Goal: Information Seeking & Learning: Learn about a topic

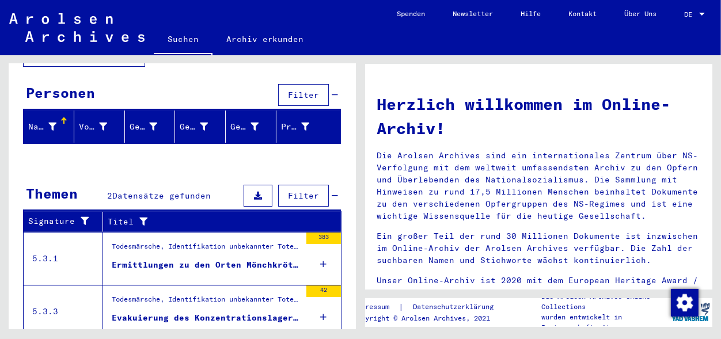
scroll to position [114, 0]
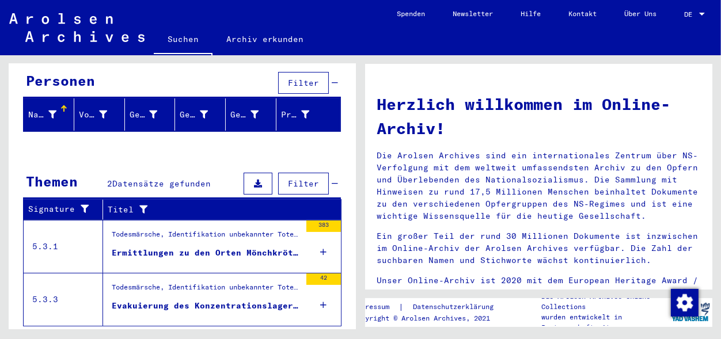
click at [150, 229] on div "Todesmärsche, Identifikation unbekannter Toter und NS-Prozesse > Todesmärsche /…" at bounding box center [206, 237] width 189 height 16
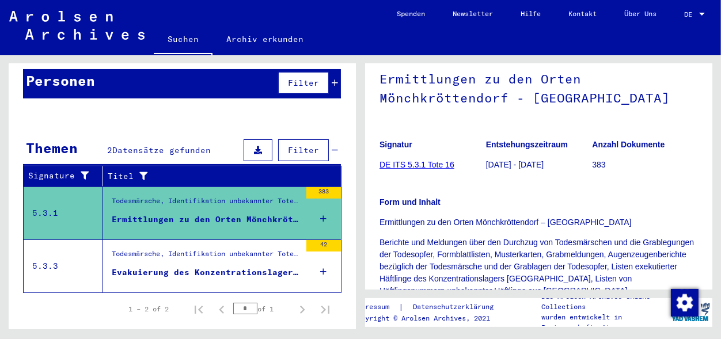
scroll to position [105, 0]
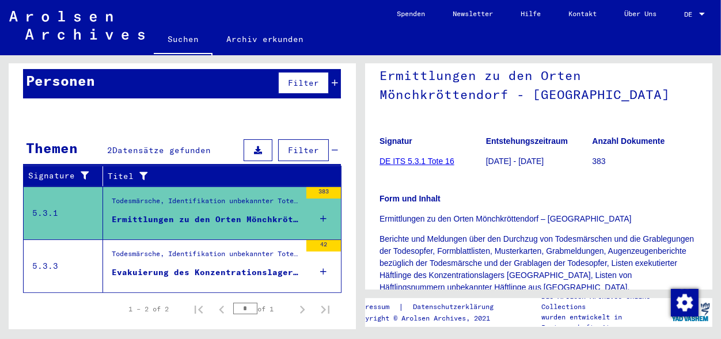
click at [430, 162] on link "DE ITS 5.3.1 Tote 16" at bounding box center [416, 161] width 75 height 9
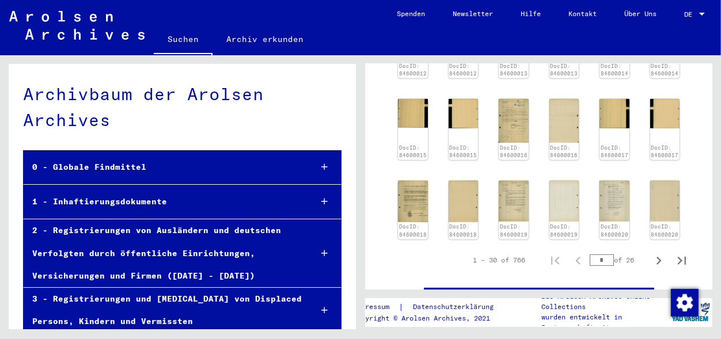
scroll to position [719, 0]
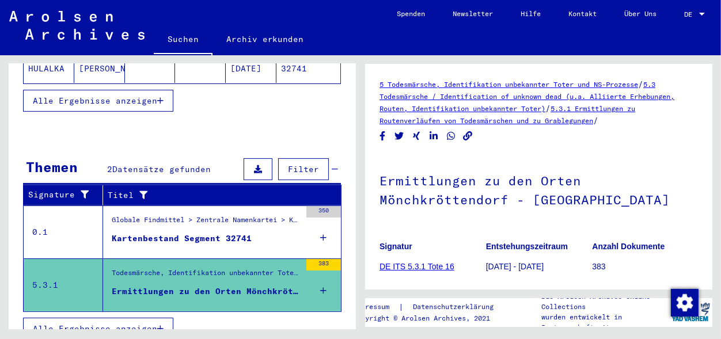
scroll to position [308, 0]
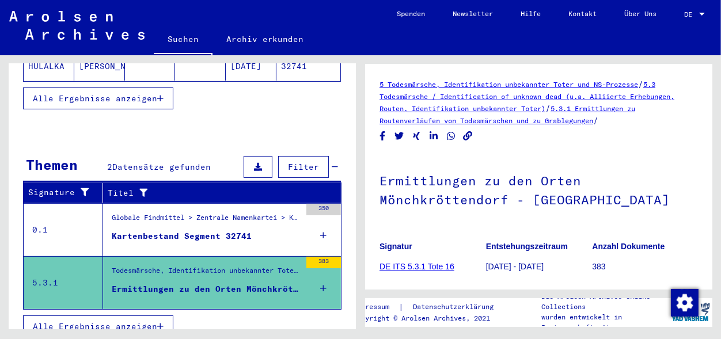
click at [79, 321] on span "Alle Ergebnisse anzeigen" at bounding box center [95, 326] width 124 height 10
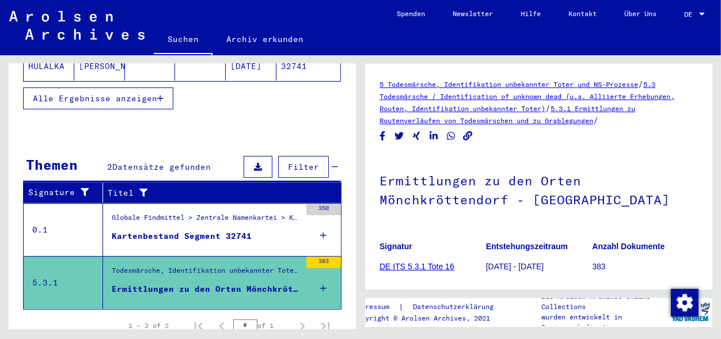
scroll to position [130, 0]
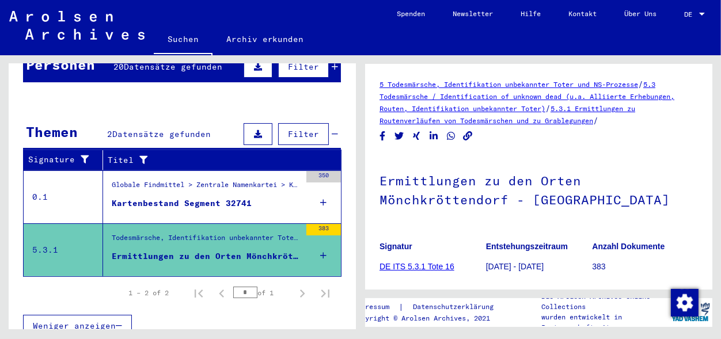
click at [136, 198] on div "Kartenbestand Segment 32741" at bounding box center [182, 204] width 140 height 12
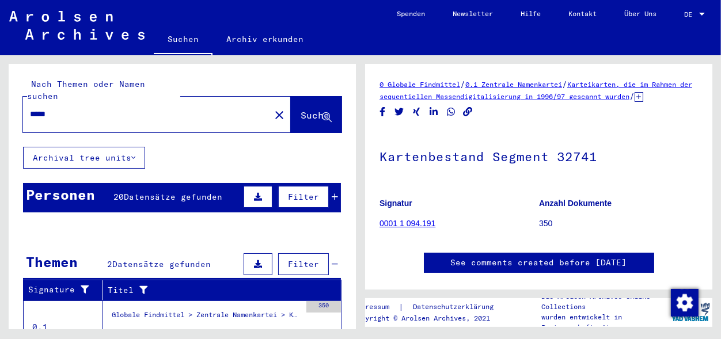
click at [393, 228] on link "0001 1 094.191" at bounding box center [407, 223] width 56 height 9
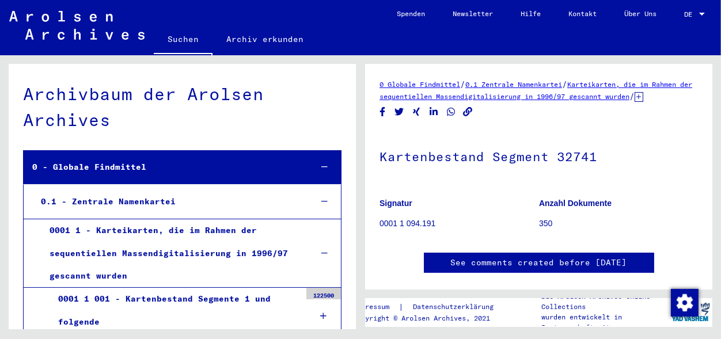
scroll to position [52, 0]
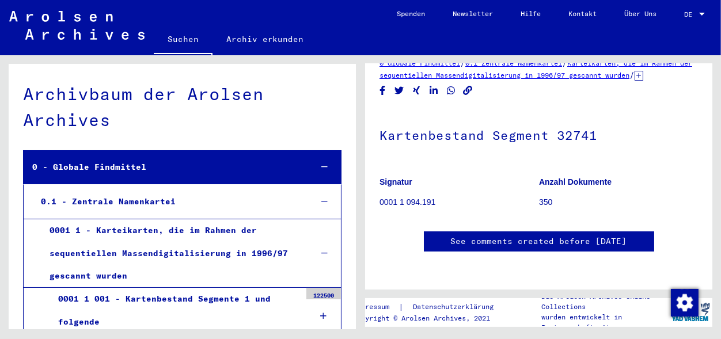
click at [156, 204] on div "0.1 - Zentrale Namenkartei" at bounding box center [167, 202] width 270 height 22
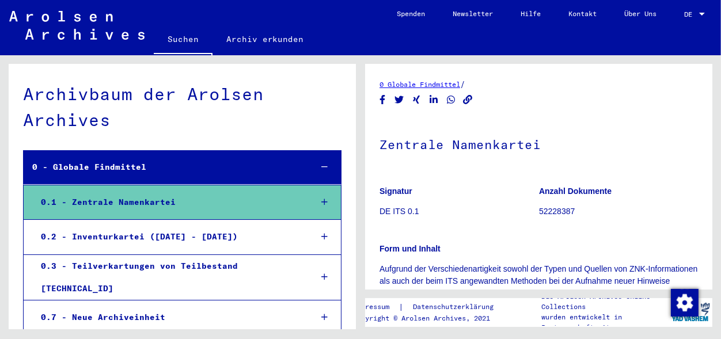
click at [399, 212] on p "DE ITS 0.1" at bounding box center [458, 212] width 159 height 12
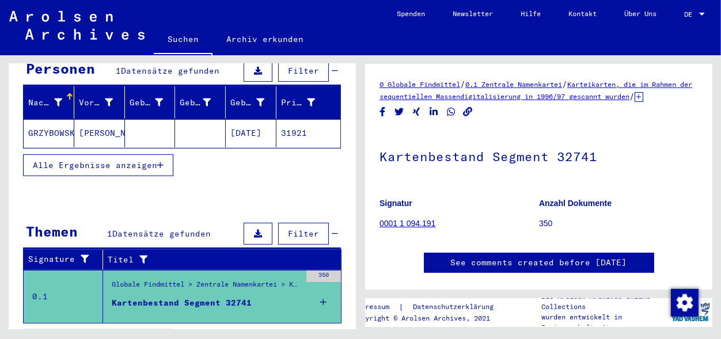
scroll to position [140, 0]
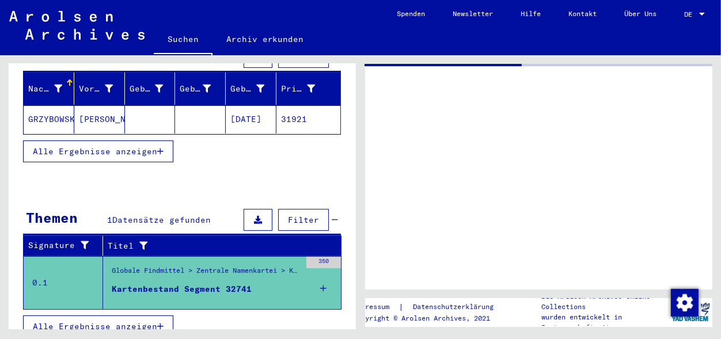
type input "**********"
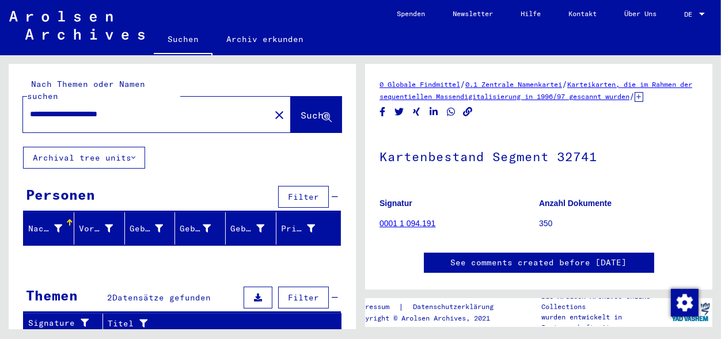
click at [301, 109] on span "Suche" at bounding box center [315, 115] width 29 height 12
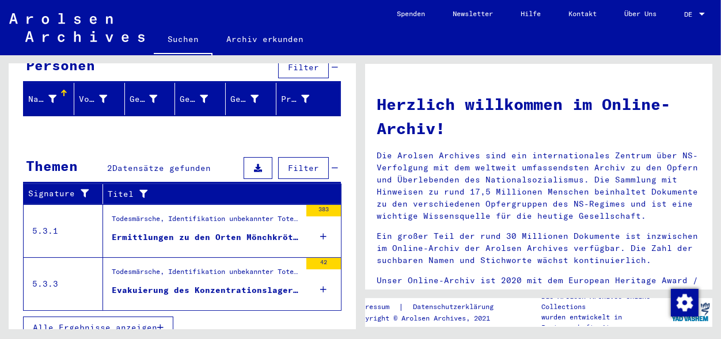
scroll to position [131, 0]
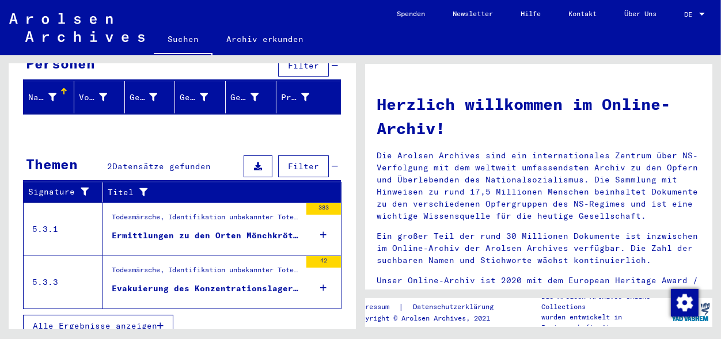
click at [172, 283] on div "Evakuierung des Konzentrationslagers [GEOGRAPHIC_DATA] und seiner Außenkommandos" at bounding box center [206, 289] width 189 height 12
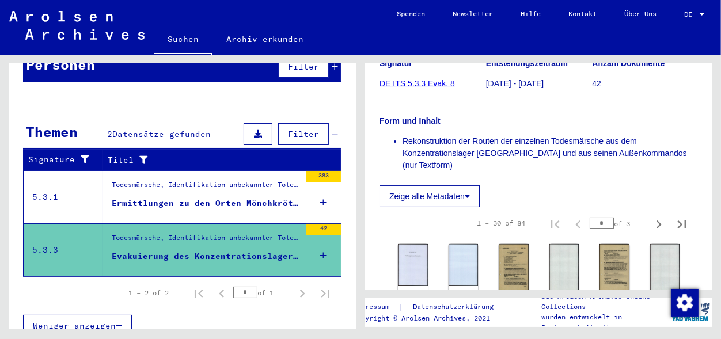
scroll to position [259, 0]
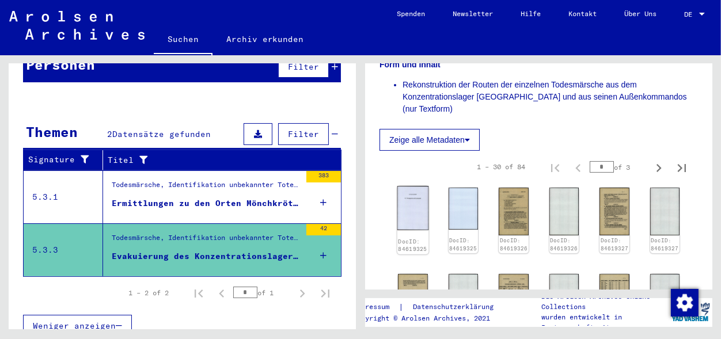
click at [410, 188] on img at bounding box center [412, 208] width 31 height 44
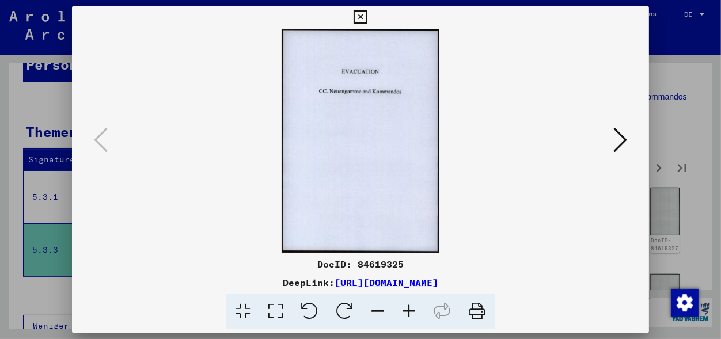
click at [617, 150] on icon at bounding box center [620, 140] width 14 height 28
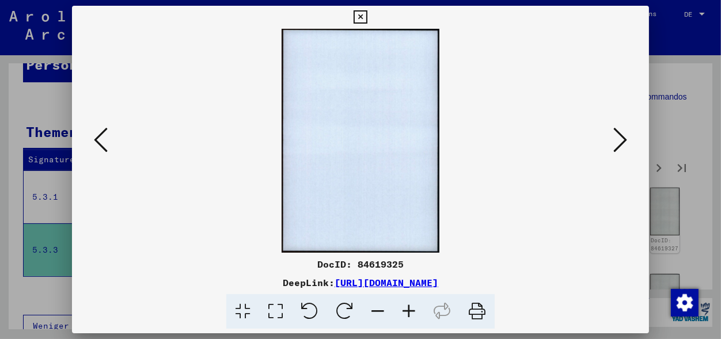
click at [617, 150] on icon at bounding box center [620, 140] width 14 height 28
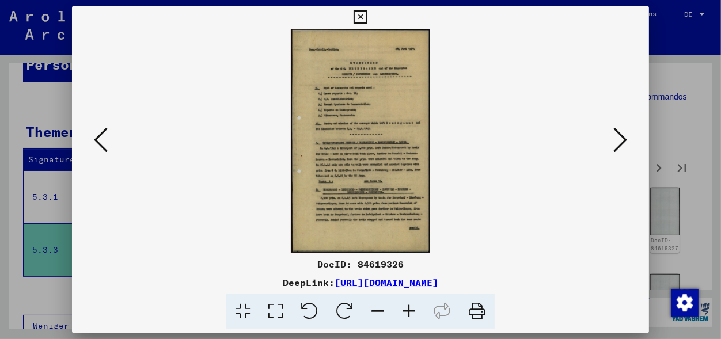
click at [100, 141] on icon at bounding box center [101, 140] width 14 height 28
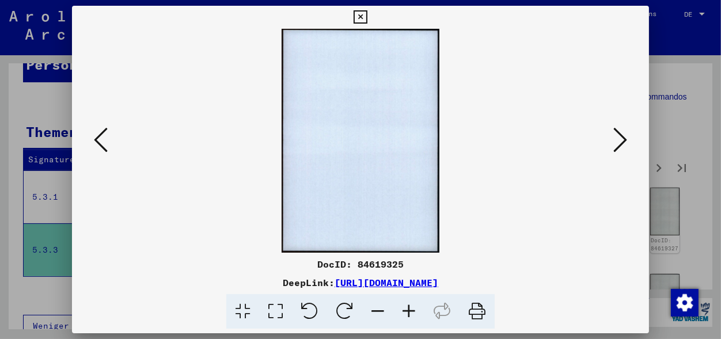
click at [620, 141] on icon at bounding box center [620, 140] width 14 height 28
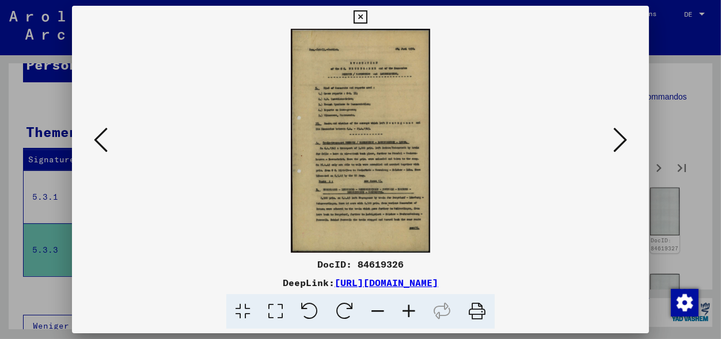
click at [620, 141] on icon at bounding box center [620, 140] width 14 height 28
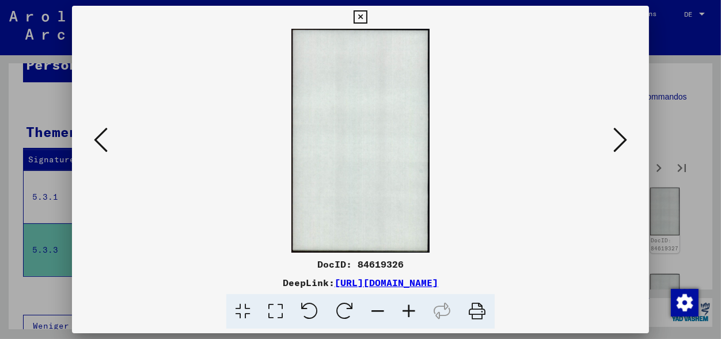
click at [620, 141] on icon at bounding box center [620, 140] width 14 height 28
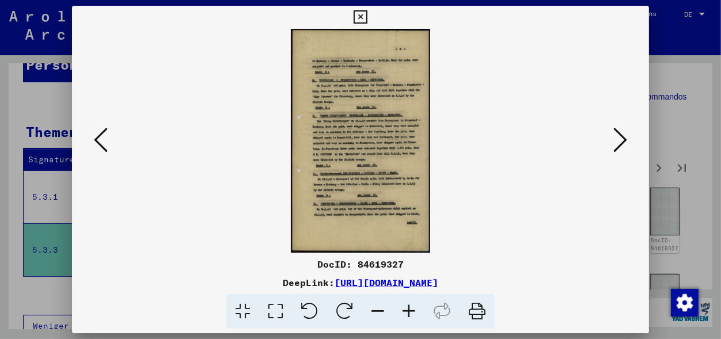
click at [623, 143] on icon at bounding box center [620, 140] width 14 height 28
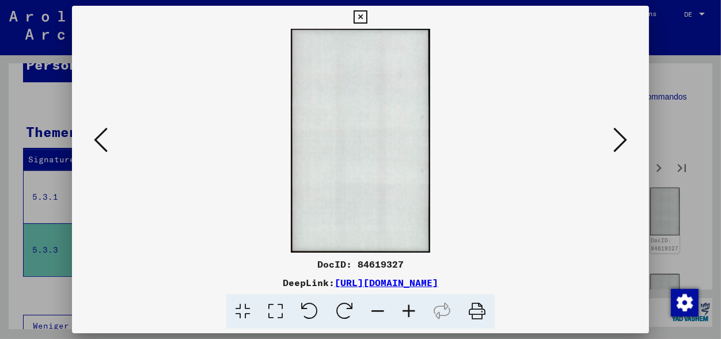
click at [623, 143] on icon at bounding box center [620, 140] width 14 height 28
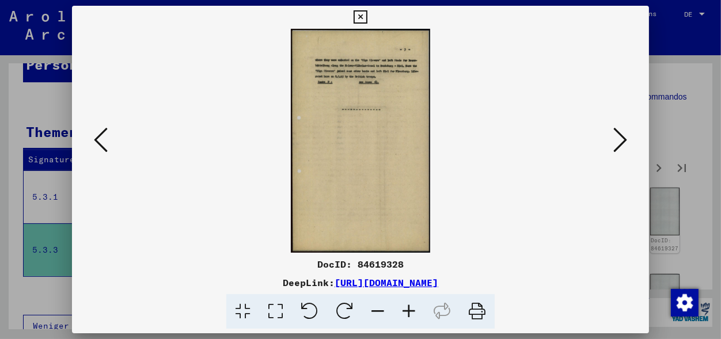
click at [625, 141] on icon at bounding box center [620, 140] width 14 height 28
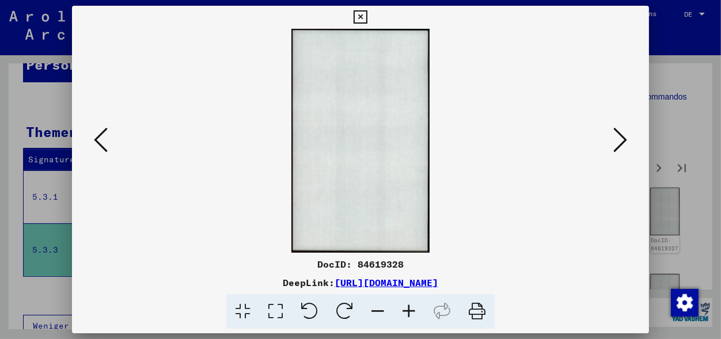
click at [625, 141] on icon at bounding box center [620, 140] width 14 height 28
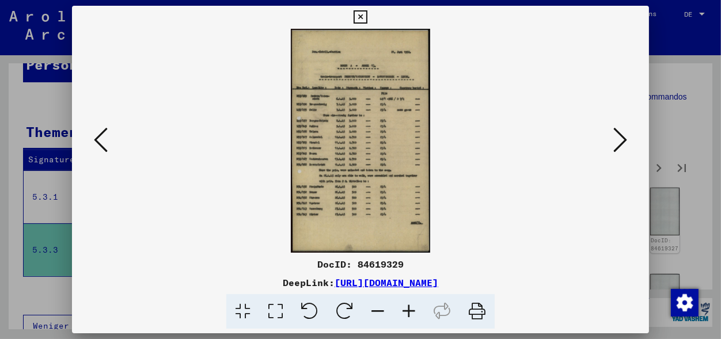
click at [618, 142] on icon at bounding box center [620, 140] width 14 height 28
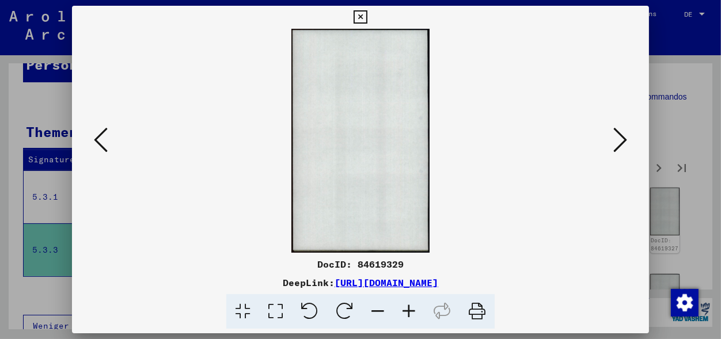
click at [618, 142] on icon at bounding box center [620, 140] width 14 height 28
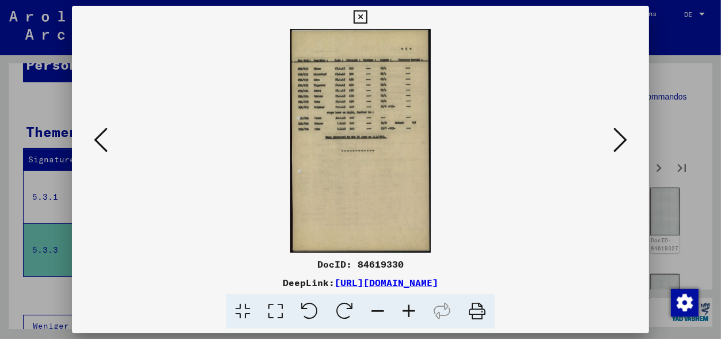
click at [620, 143] on icon at bounding box center [620, 140] width 14 height 28
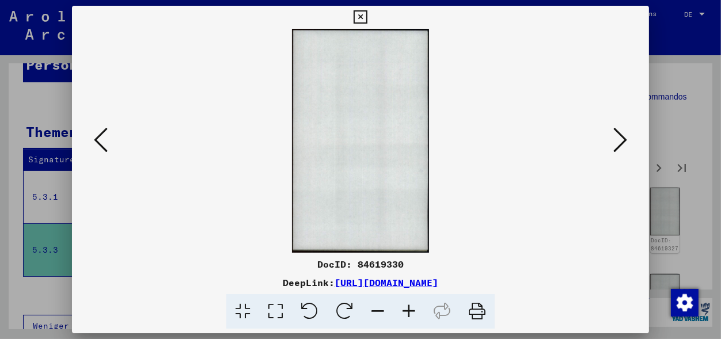
click at [620, 143] on icon at bounding box center [620, 140] width 14 height 28
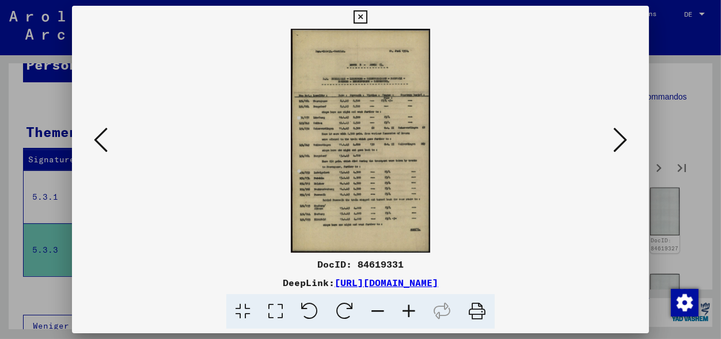
click at [623, 139] on icon at bounding box center [620, 140] width 14 height 28
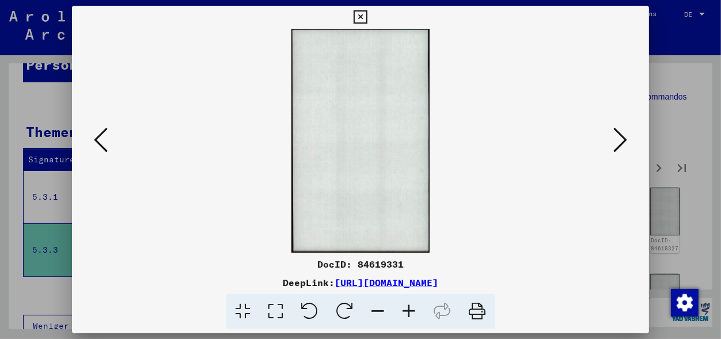
click at [623, 139] on icon at bounding box center [620, 140] width 14 height 28
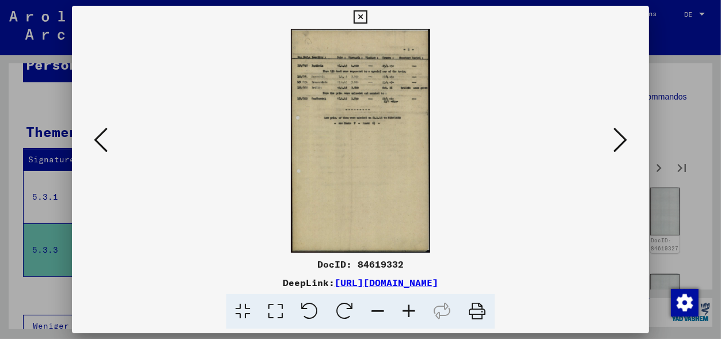
click at [625, 137] on icon at bounding box center [620, 140] width 14 height 28
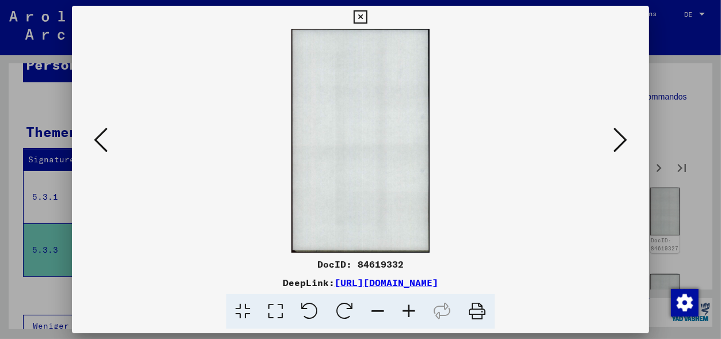
click at [625, 137] on icon at bounding box center [620, 140] width 14 height 28
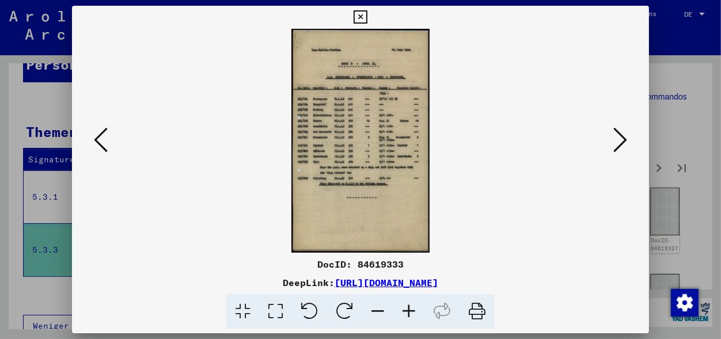
click at [620, 139] on icon at bounding box center [620, 140] width 14 height 28
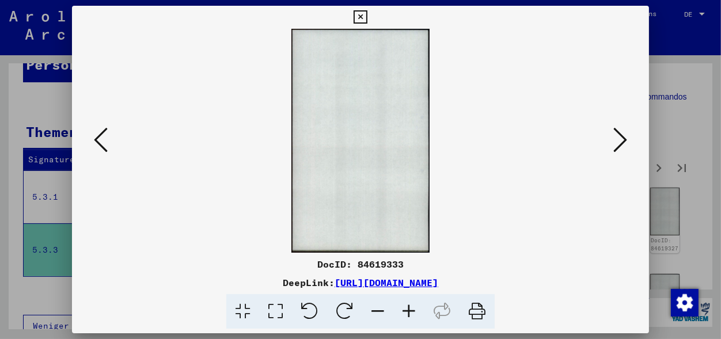
click at [620, 139] on icon at bounding box center [620, 140] width 14 height 28
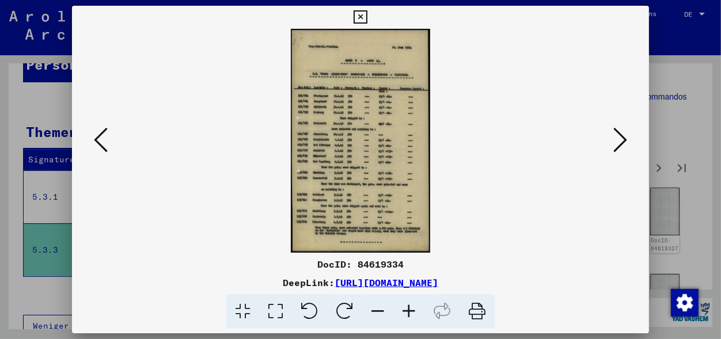
click at [621, 141] on icon at bounding box center [620, 140] width 14 height 28
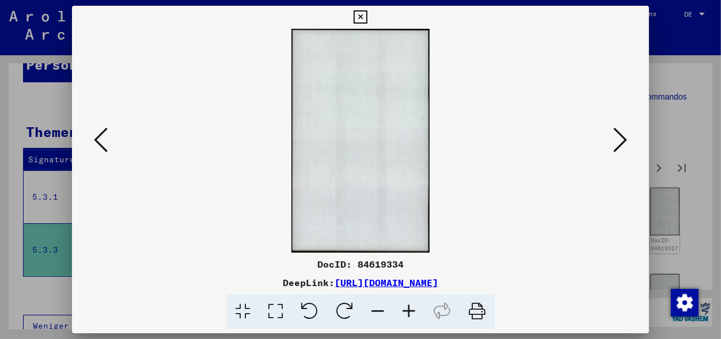
click at [621, 141] on icon at bounding box center [620, 140] width 14 height 28
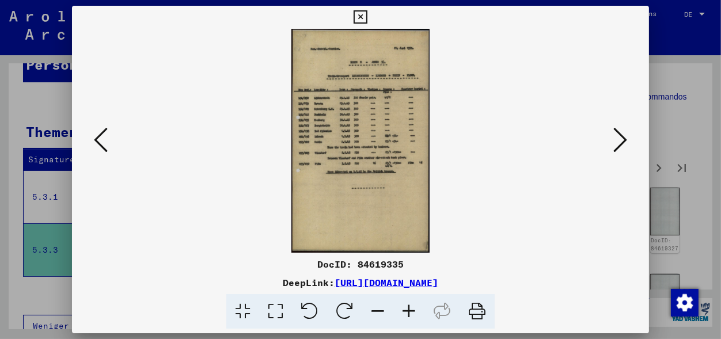
click at [622, 143] on icon at bounding box center [620, 140] width 14 height 28
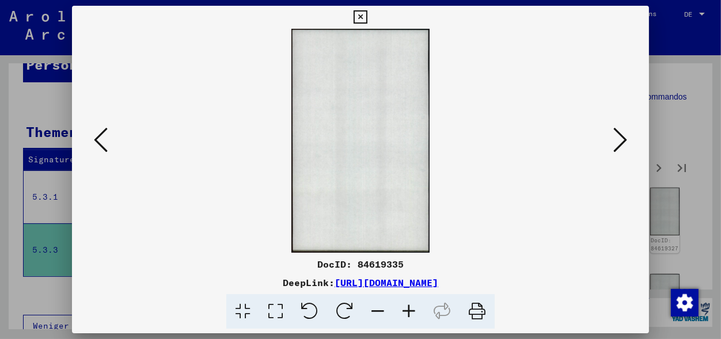
click at [622, 143] on icon at bounding box center [620, 140] width 14 height 28
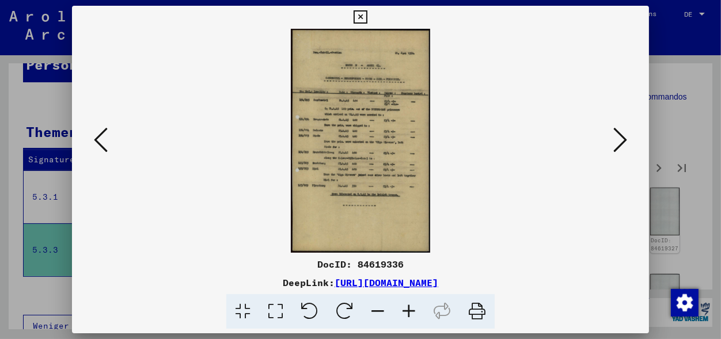
click at [623, 138] on icon at bounding box center [620, 140] width 14 height 28
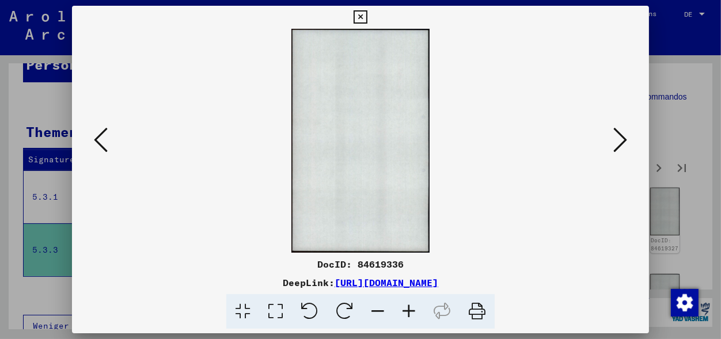
click at [623, 138] on icon at bounding box center [620, 140] width 14 height 28
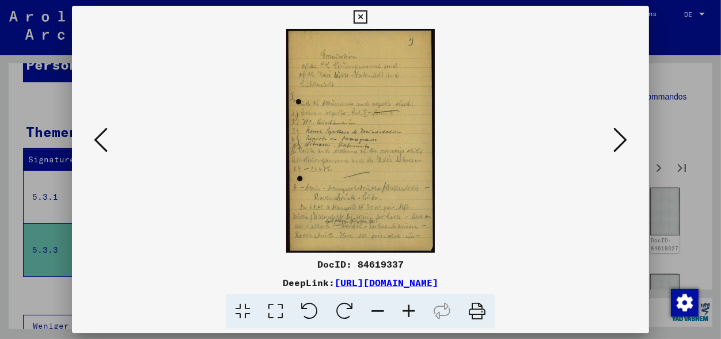
click at [622, 132] on icon at bounding box center [620, 140] width 14 height 28
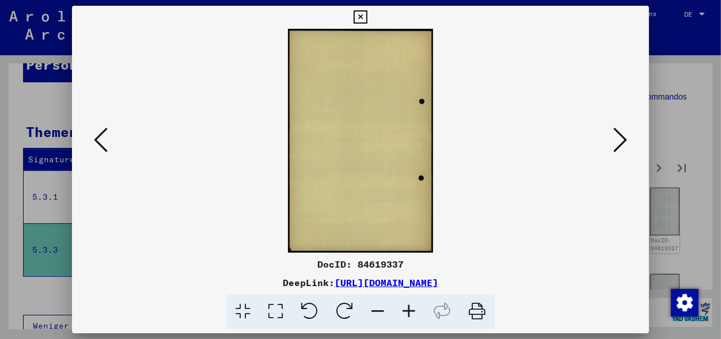
click at [622, 132] on icon at bounding box center [620, 140] width 14 height 28
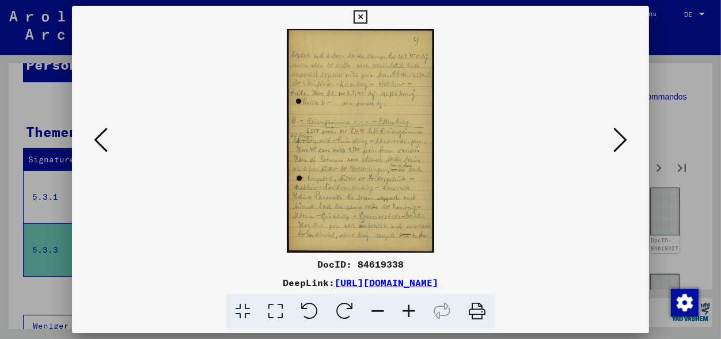
click at [620, 138] on icon at bounding box center [620, 140] width 14 height 28
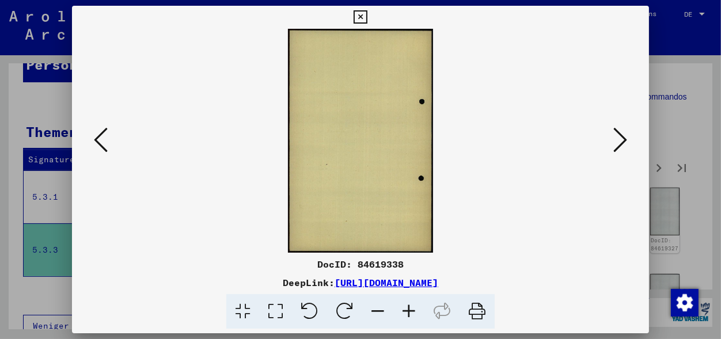
click at [620, 138] on icon at bounding box center [620, 140] width 14 height 28
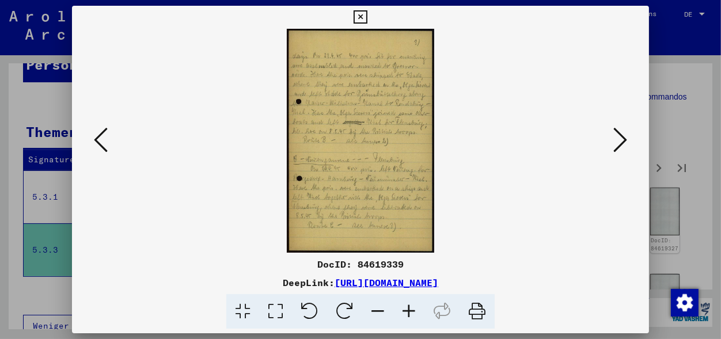
click at [621, 139] on icon at bounding box center [620, 140] width 14 height 28
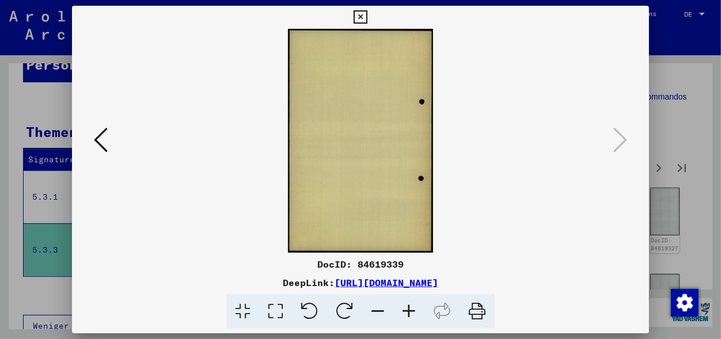
click at [367, 17] on icon at bounding box center [360, 17] width 13 height 14
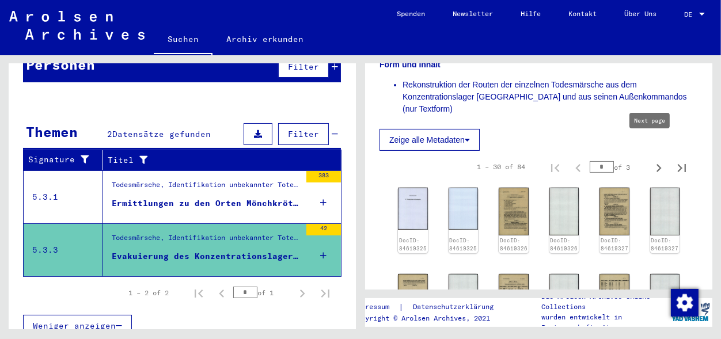
click at [651, 160] on icon "Next page" at bounding box center [659, 168] width 16 height 16
type input "*"
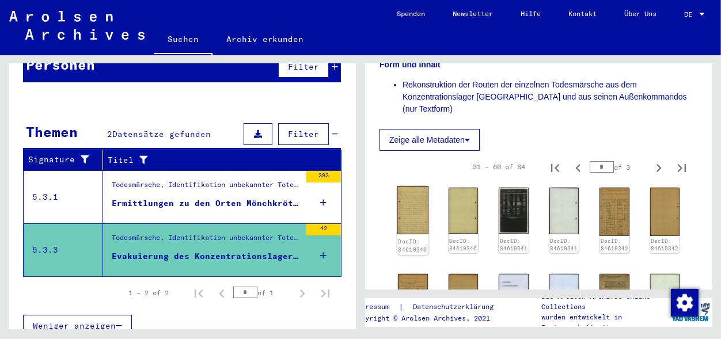
click at [407, 187] on img at bounding box center [412, 210] width 31 height 48
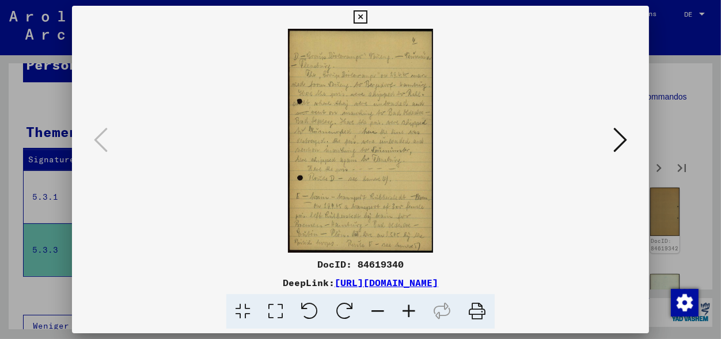
click at [620, 143] on icon at bounding box center [620, 140] width 14 height 28
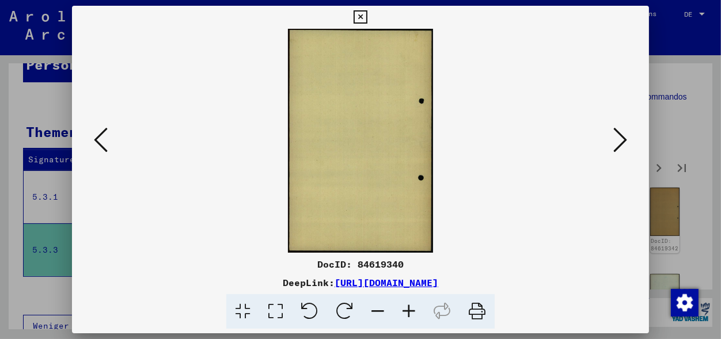
click at [620, 143] on icon at bounding box center [620, 140] width 14 height 28
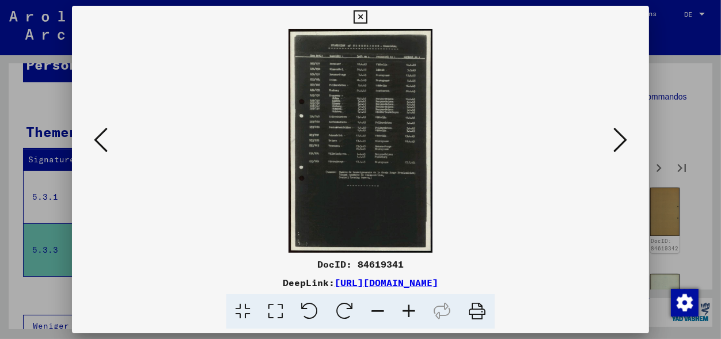
click at [621, 143] on icon at bounding box center [620, 140] width 14 height 28
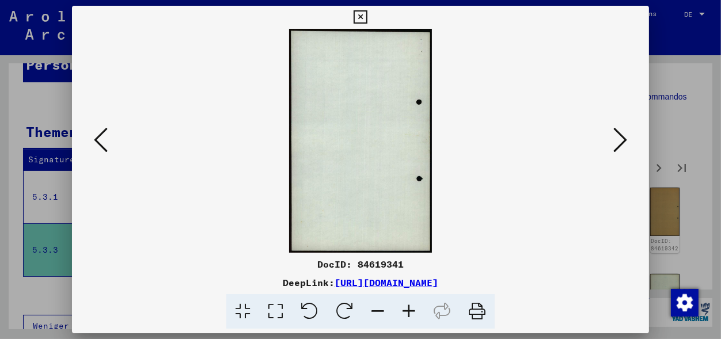
click at [621, 143] on icon at bounding box center [620, 140] width 14 height 28
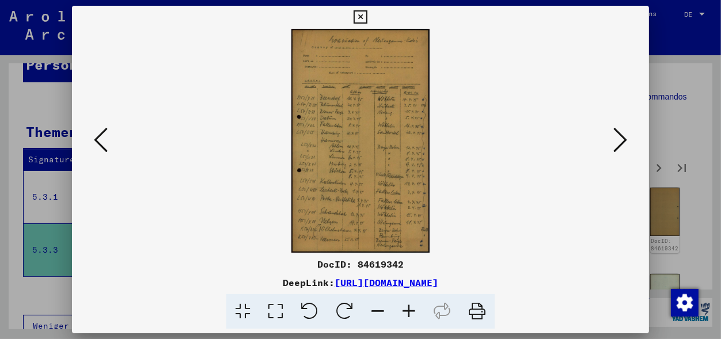
click at [617, 149] on icon at bounding box center [620, 140] width 14 height 28
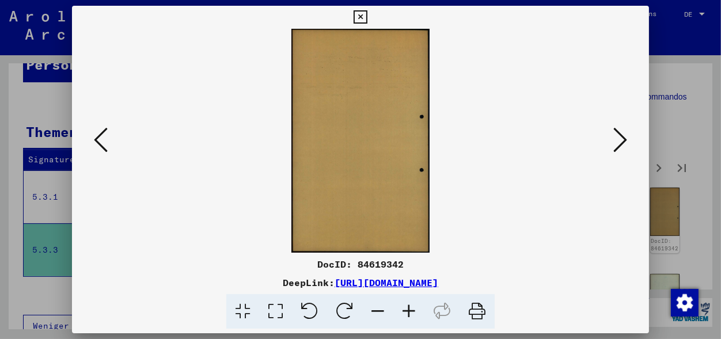
click at [617, 149] on icon at bounding box center [620, 140] width 14 height 28
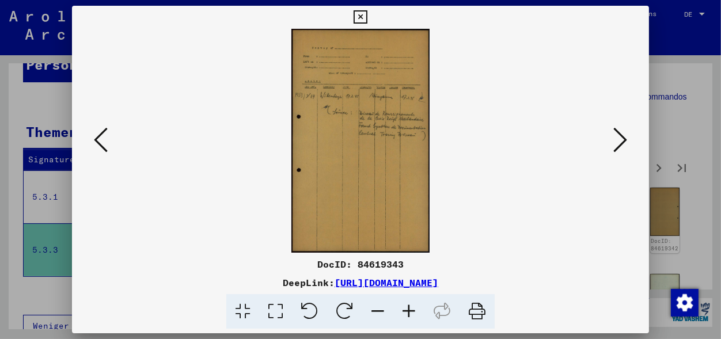
click at [624, 143] on icon at bounding box center [620, 140] width 14 height 28
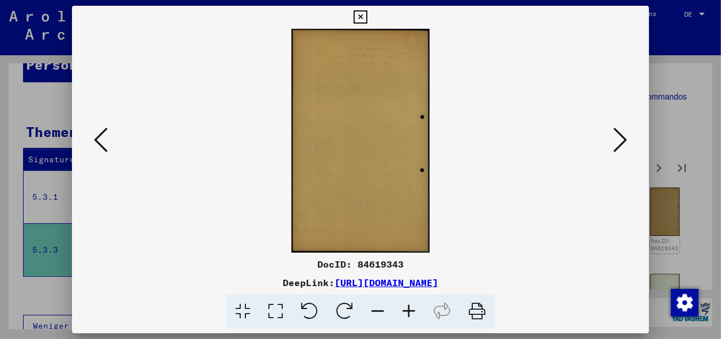
click at [624, 143] on icon at bounding box center [620, 140] width 14 height 28
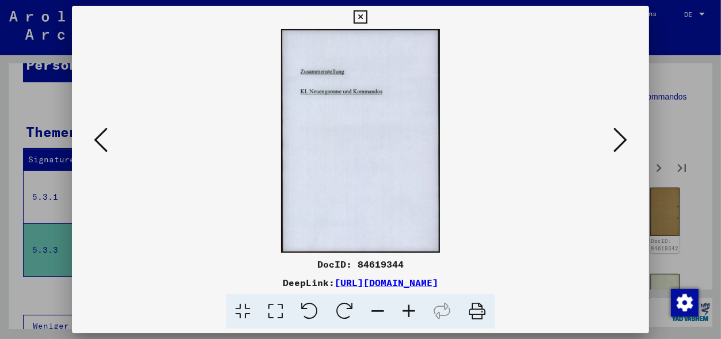
click at [619, 143] on icon at bounding box center [620, 140] width 14 height 28
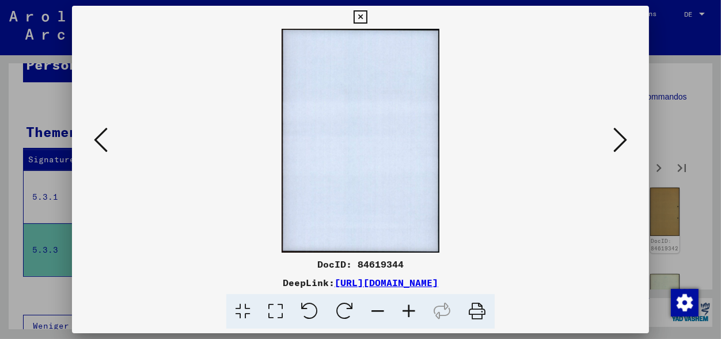
click at [619, 143] on icon at bounding box center [620, 140] width 14 height 28
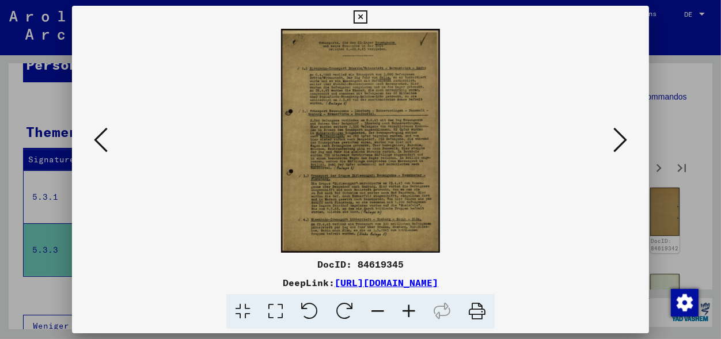
click at [623, 140] on icon at bounding box center [620, 140] width 14 height 28
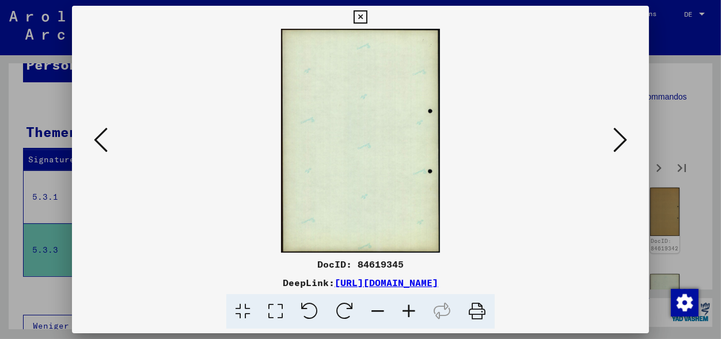
click at [623, 140] on icon at bounding box center [620, 140] width 14 height 28
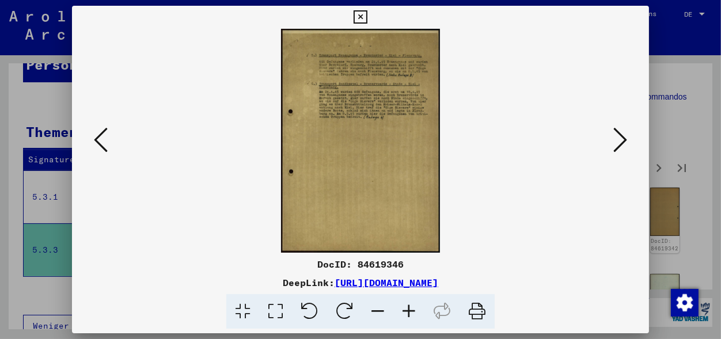
click at [618, 144] on icon at bounding box center [620, 140] width 14 height 28
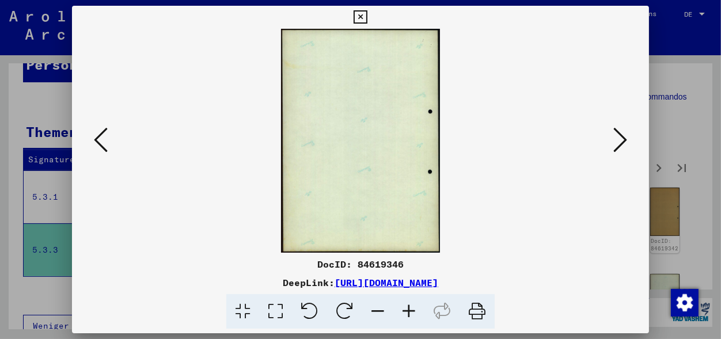
click at [618, 144] on icon at bounding box center [620, 140] width 14 height 28
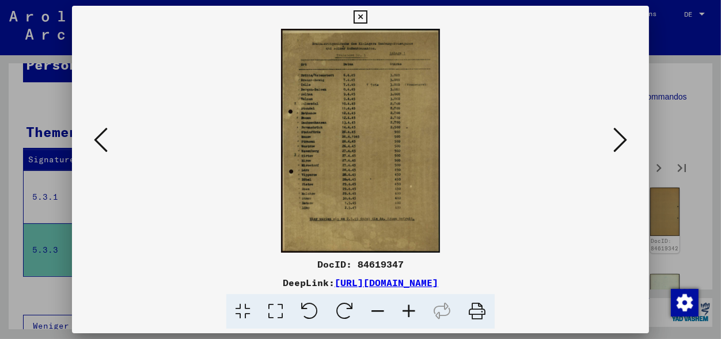
click at [624, 141] on icon at bounding box center [620, 140] width 14 height 28
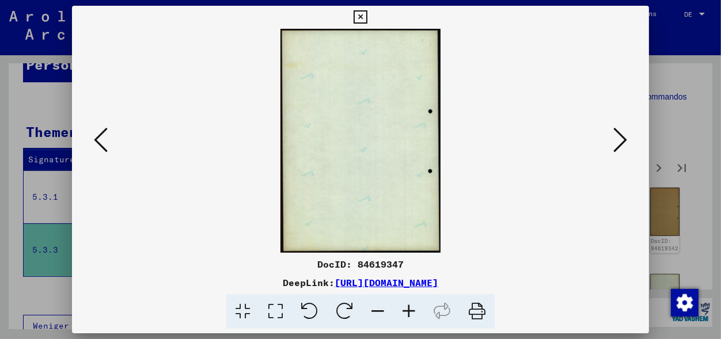
click at [624, 141] on icon at bounding box center [620, 140] width 14 height 28
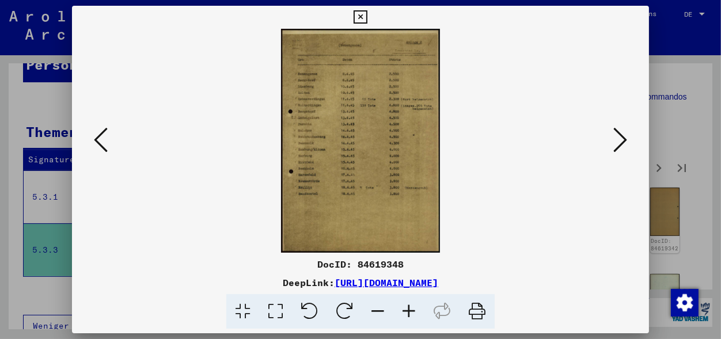
click at [615, 143] on icon at bounding box center [620, 140] width 14 height 28
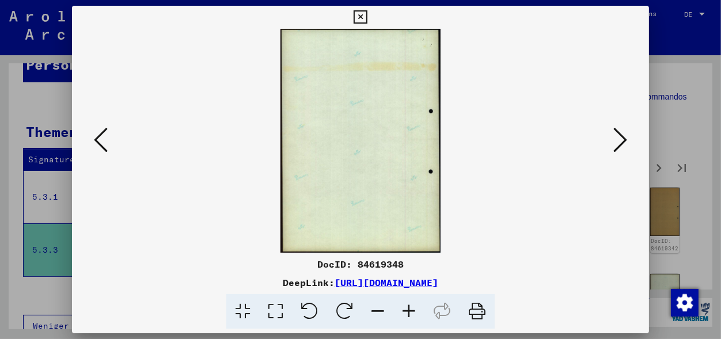
click at [615, 143] on icon at bounding box center [620, 140] width 14 height 28
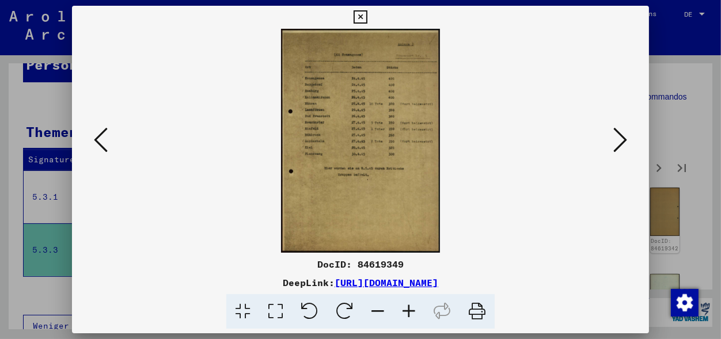
click at [622, 138] on icon at bounding box center [620, 140] width 14 height 28
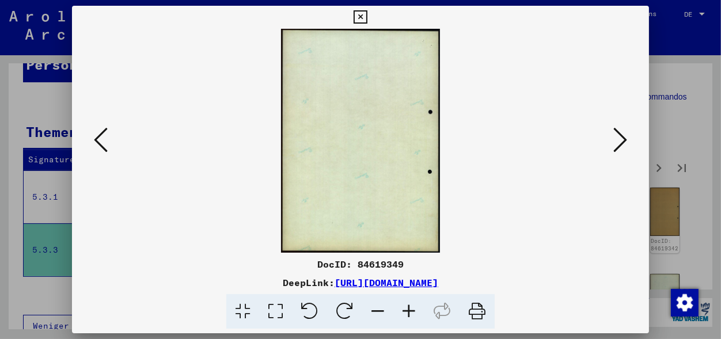
click at [622, 138] on icon at bounding box center [620, 140] width 14 height 28
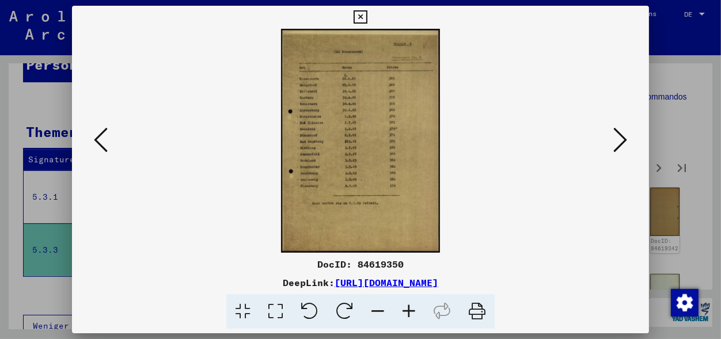
click at [618, 138] on icon at bounding box center [620, 140] width 14 height 28
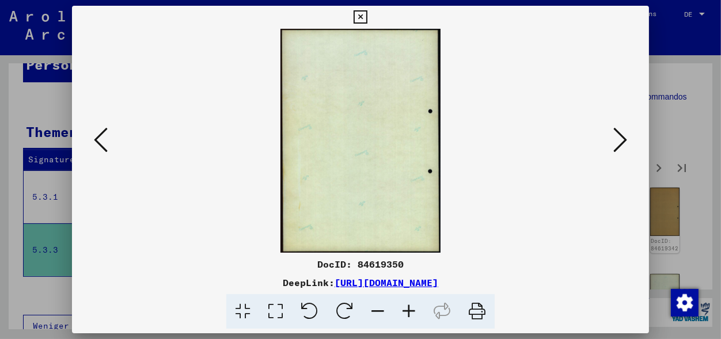
click at [618, 138] on icon at bounding box center [620, 140] width 14 height 28
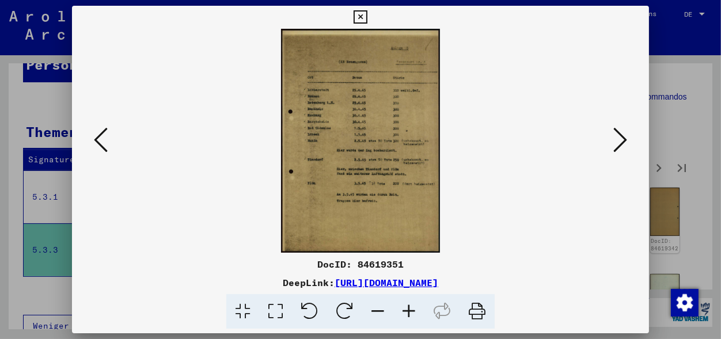
click at [618, 143] on icon at bounding box center [620, 140] width 14 height 28
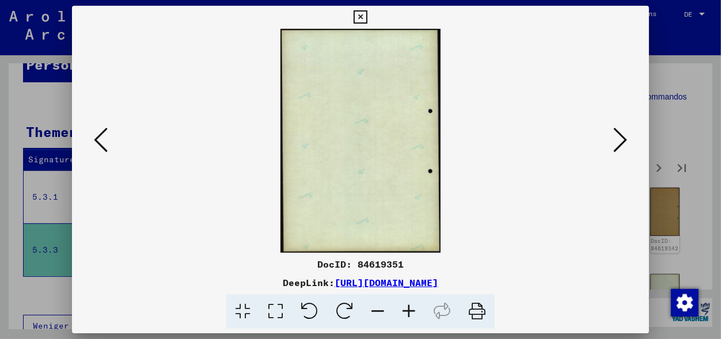
click at [618, 143] on icon at bounding box center [620, 140] width 14 height 28
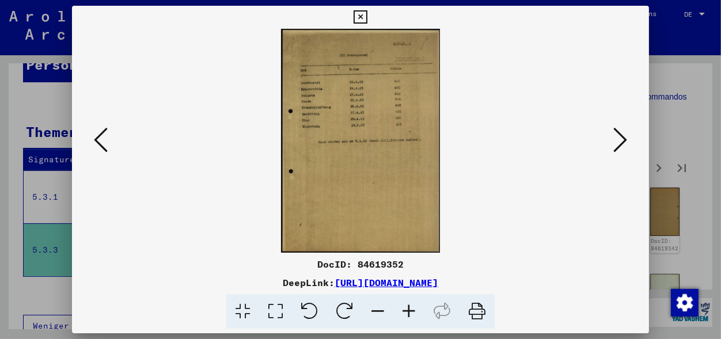
click at [621, 143] on icon at bounding box center [620, 140] width 14 height 28
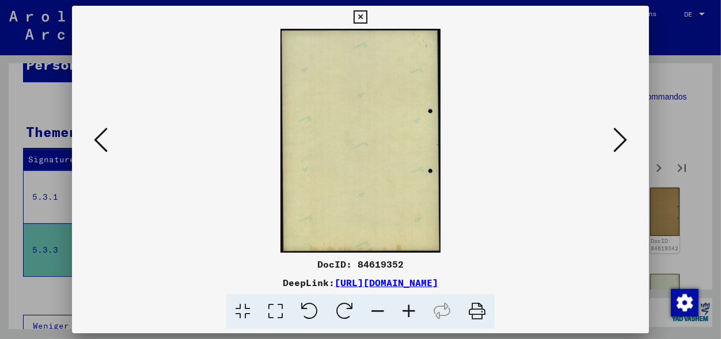
click at [621, 143] on icon at bounding box center [620, 140] width 14 height 28
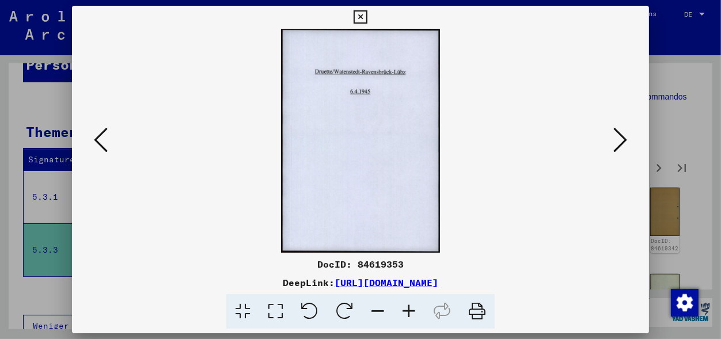
click at [615, 146] on icon at bounding box center [620, 140] width 14 height 28
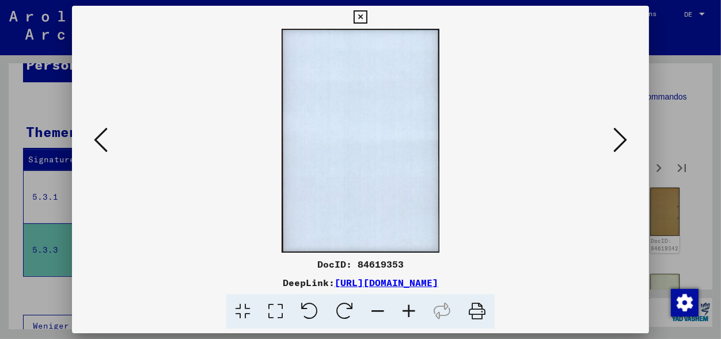
click at [615, 146] on icon at bounding box center [620, 140] width 14 height 28
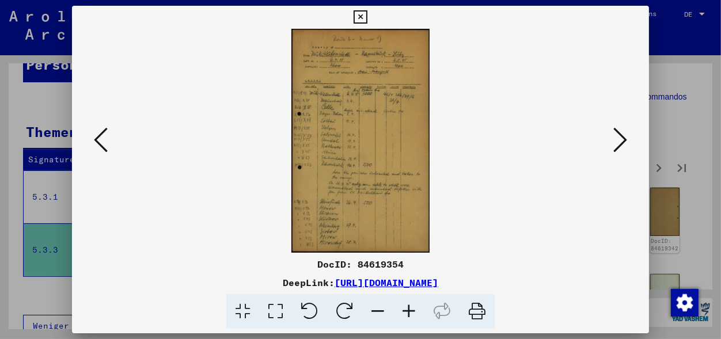
click at [622, 141] on icon at bounding box center [620, 140] width 14 height 28
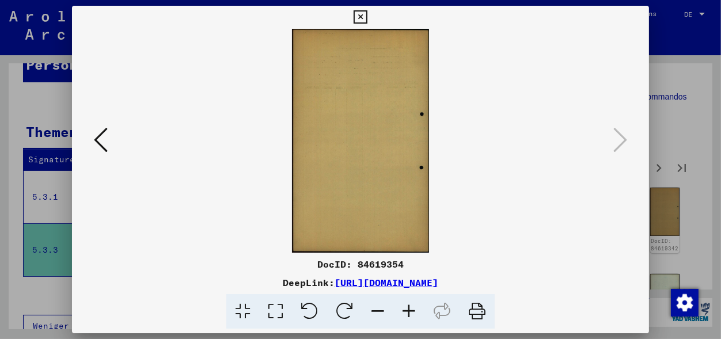
click at [367, 14] on icon at bounding box center [360, 17] width 13 height 14
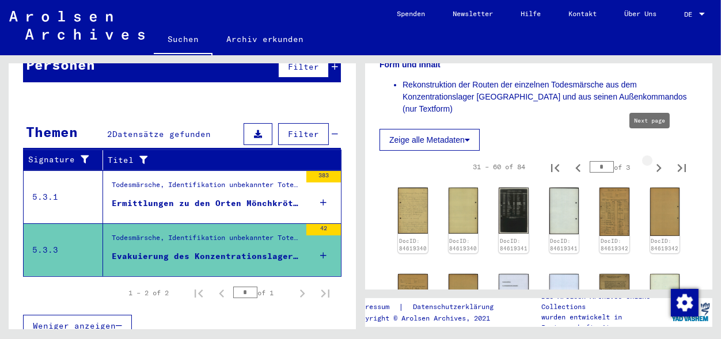
click at [651, 160] on icon "Next page" at bounding box center [659, 168] width 16 height 16
type input "*"
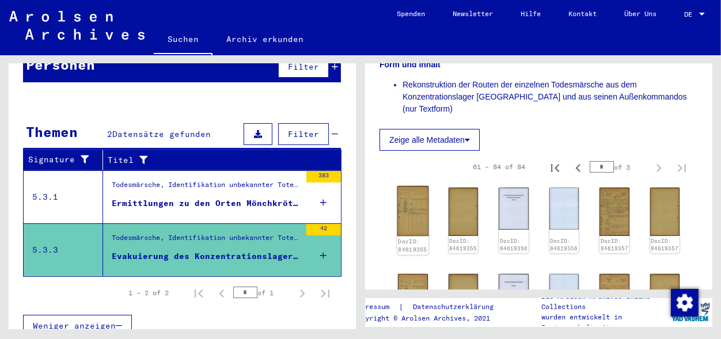
click at [412, 195] on img at bounding box center [412, 211] width 31 height 51
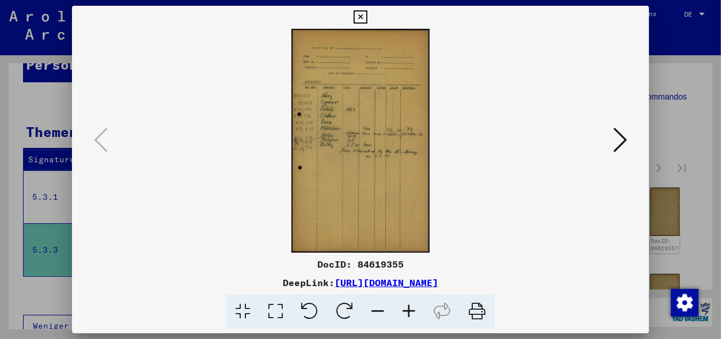
click at [619, 135] on icon at bounding box center [620, 140] width 14 height 28
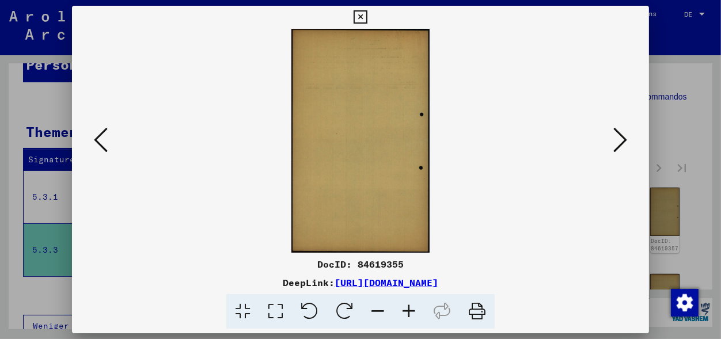
click at [619, 135] on icon at bounding box center [620, 140] width 14 height 28
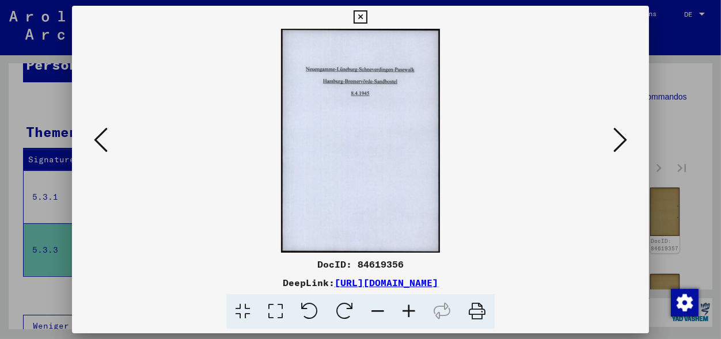
click at [625, 139] on icon at bounding box center [620, 140] width 14 height 28
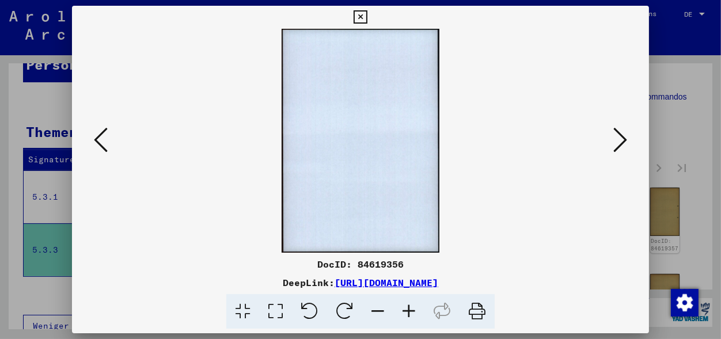
click at [625, 139] on icon at bounding box center [620, 140] width 14 height 28
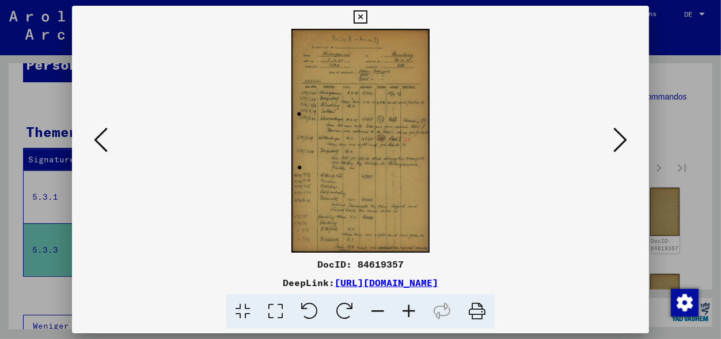
click at [619, 136] on icon at bounding box center [620, 140] width 14 height 28
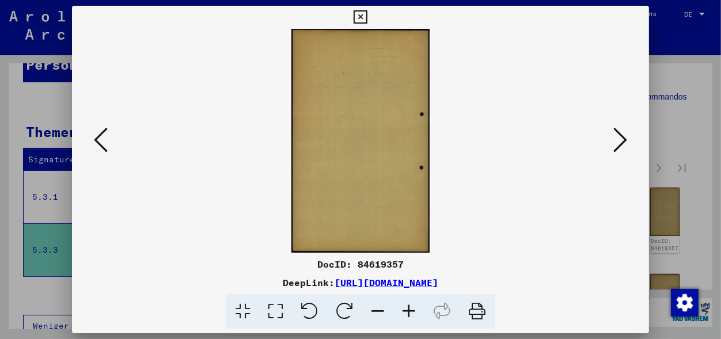
click at [619, 136] on icon at bounding box center [620, 140] width 14 height 28
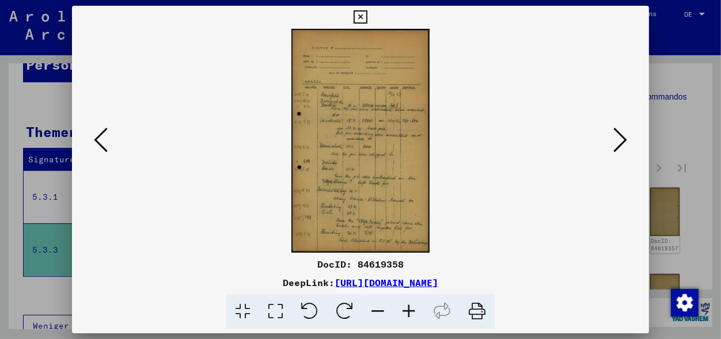
click at [617, 149] on icon at bounding box center [620, 140] width 14 height 28
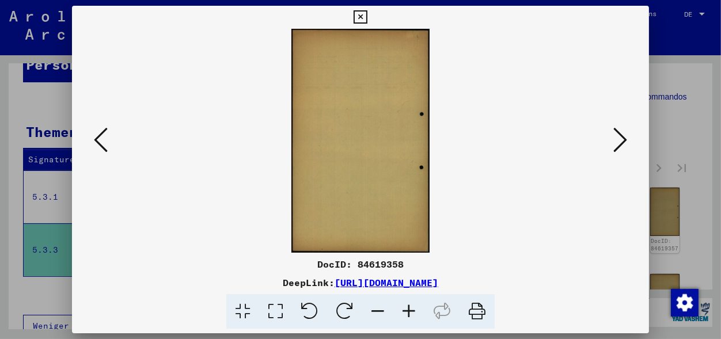
click at [617, 149] on icon at bounding box center [620, 140] width 14 height 28
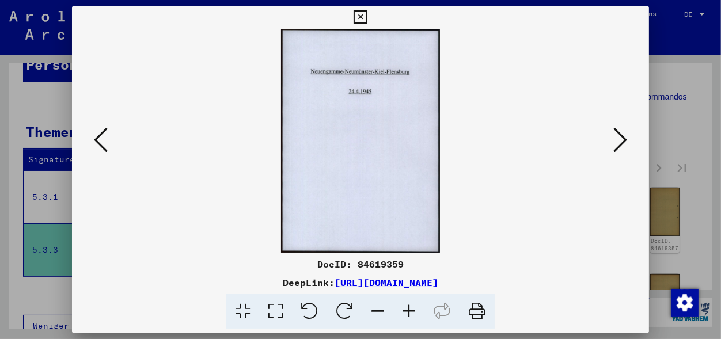
click at [616, 147] on icon at bounding box center [620, 140] width 14 height 28
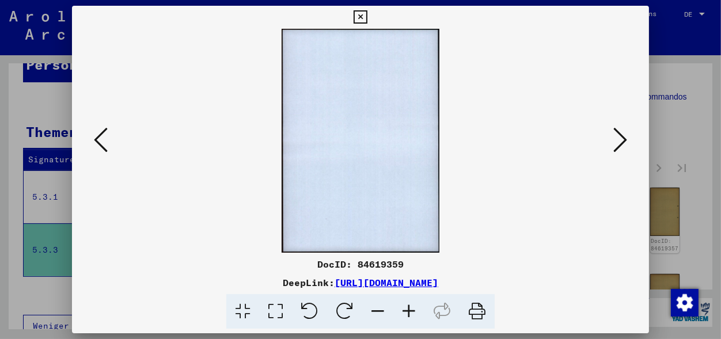
click at [616, 147] on icon at bounding box center [620, 140] width 14 height 28
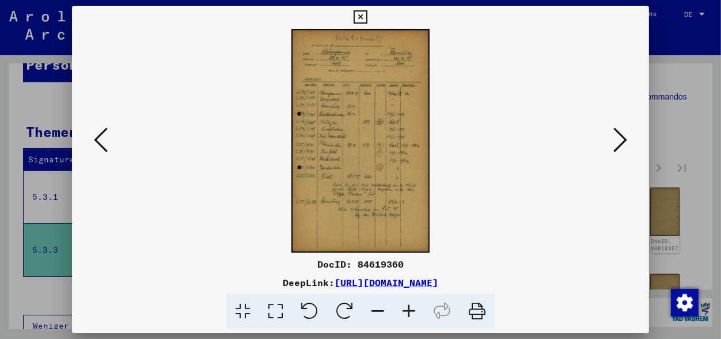
click at [624, 143] on icon at bounding box center [620, 140] width 14 height 28
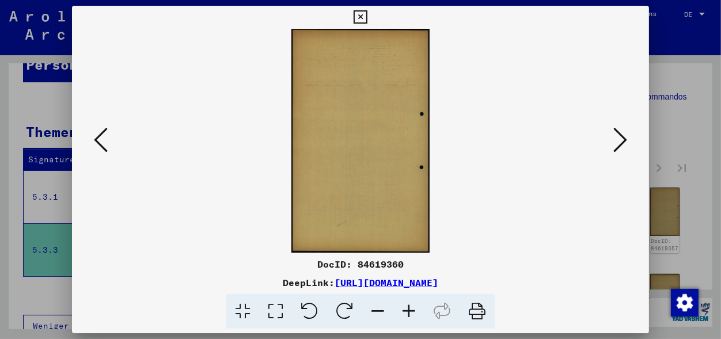
click at [624, 143] on icon at bounding box center [620, 140] width 14 height 28
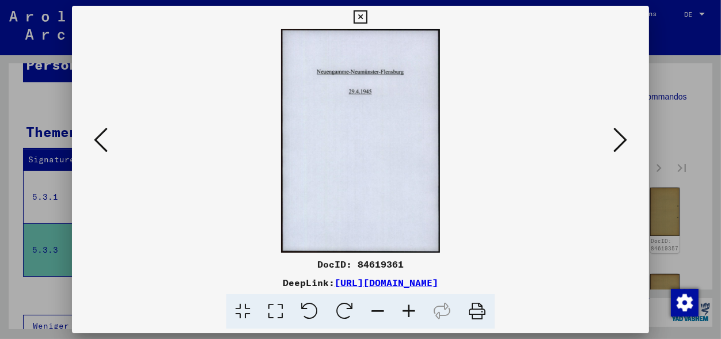
click at [625, 140] on icon at bounding box center [620, 140] width 14 height 28
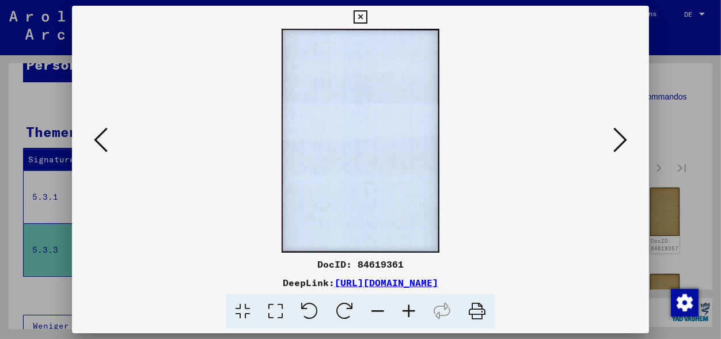
click at [625, 140] on icon at bounding box center [620, 140] width 14 height 28
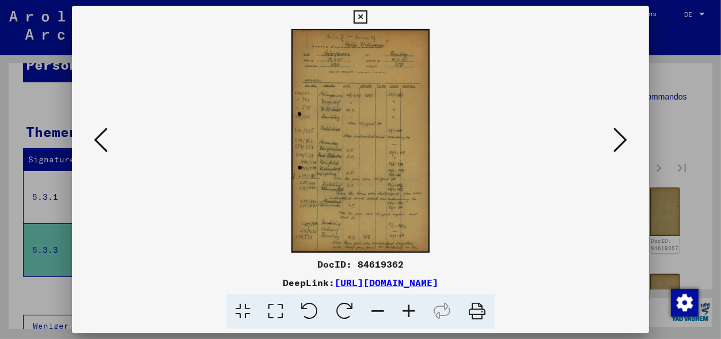
click at [617, 142] on icon at bounding box center [620, 140] width 14 height 28
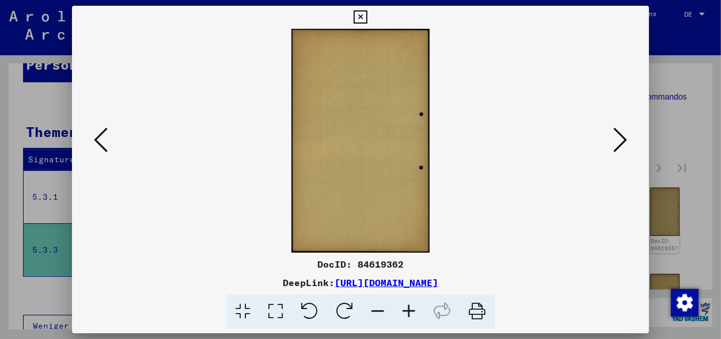
click at [617, 142] on icon at bounding box center [620, 140] width 14 height 28
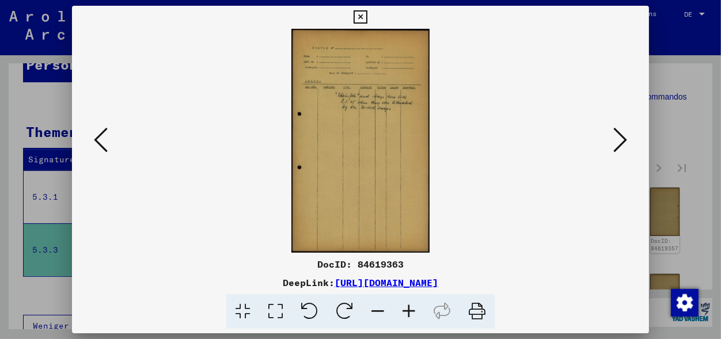
click at [622, 143] on icon at bounding box center [620, 140] width 14 height 28
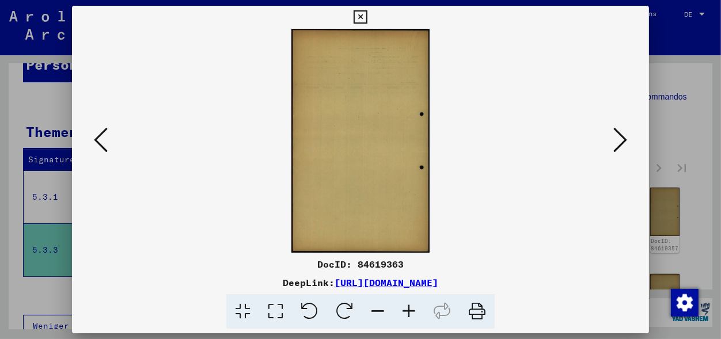
click at [622, 143] on icon at bounding box center [620, 140] width 14 height 28
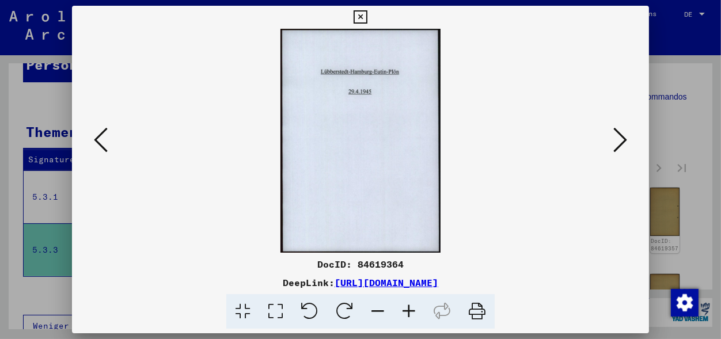
click at [625, 139] on icon at bounding box center [620, 140] width 14 height 28
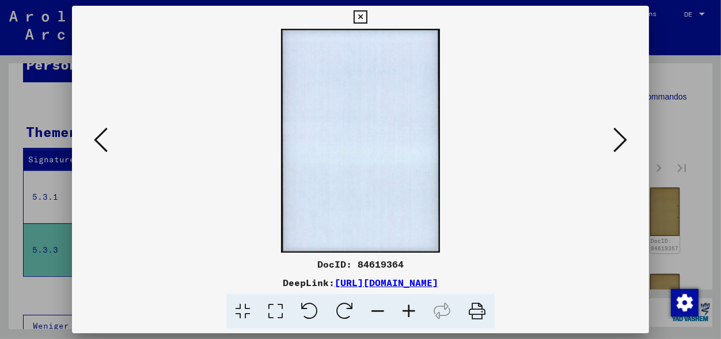
click at [625, 139] on icon at bounding box center [620, 140] width 14 height 28
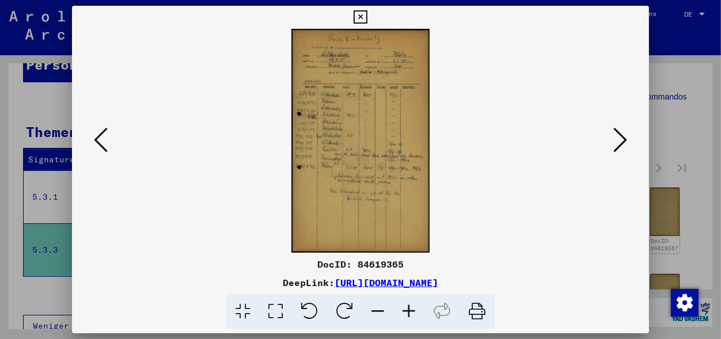
click at [621, 149] on icon at bounding box center [620, 140] width 14 height 28
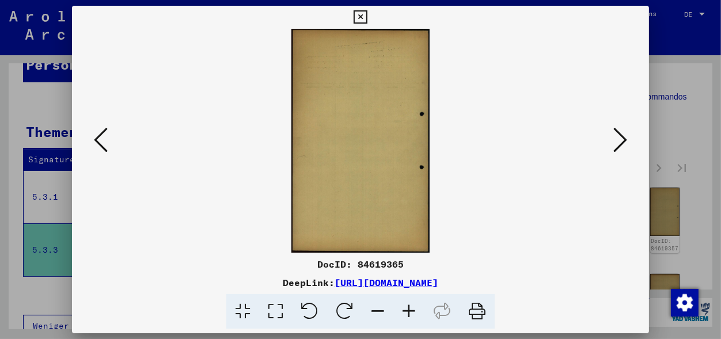
click at [621, 149] on icon at bounding box center [620, 140] width 14 height 28
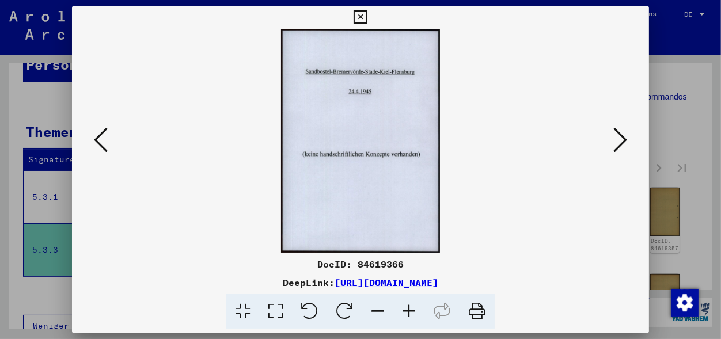
click at [618, 144] on icon at bounding box center [620, 140] width 14 height 28
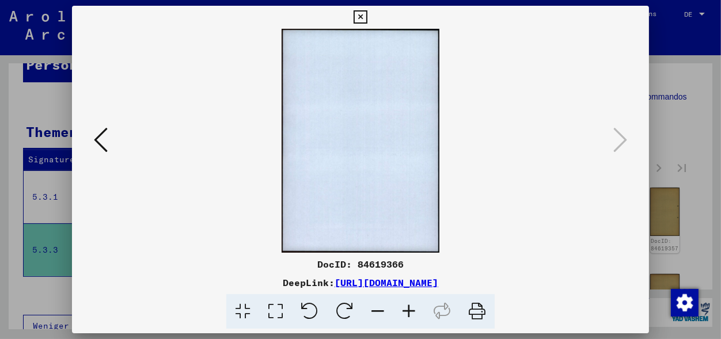
click at [367, 13] on icon at bounding box center [360, 17] width 13 height 14
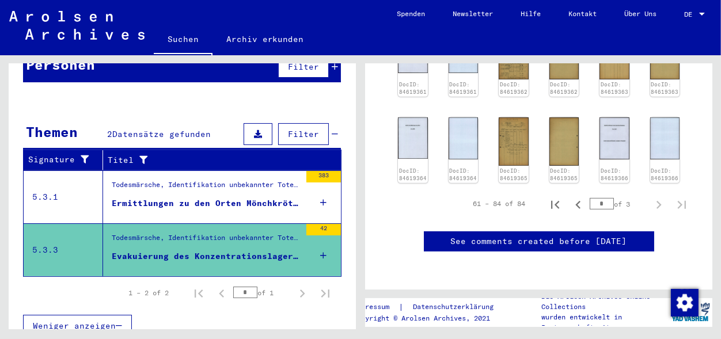
scroll to position [592, 0]
click at [146, 288] on div "1 – 2 of 2" at bounding box center [148, 293] width 40 height 10
click at [310, 243] on div "42" at bounding box center [323, 250] width 35 height 52
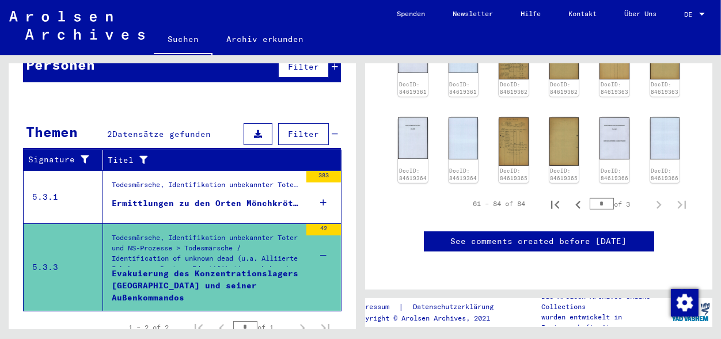
click at [321, 188] on icon at bounding box center [324, 203] width 6 height 40
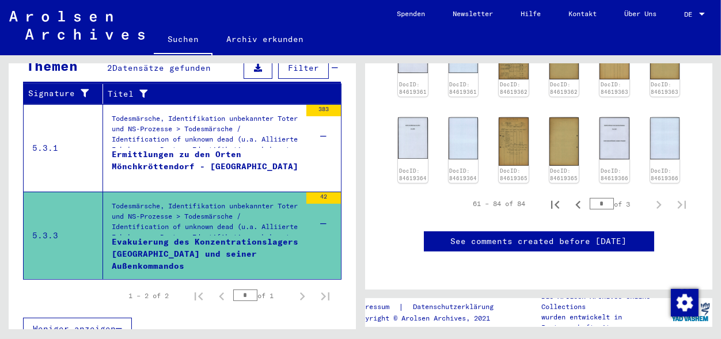
scroll to position [199, 0]
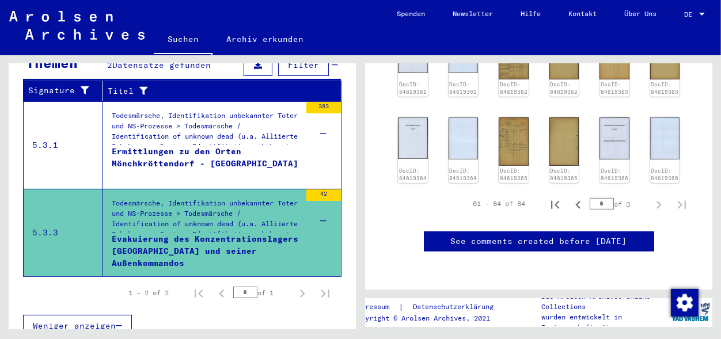
click at [155, 288] on div "1 – 2 of 2" at bounding box center [148, 293] width 40 height 10
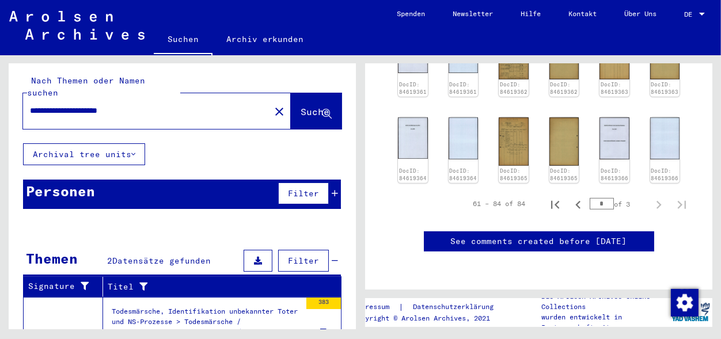
scroll to position [0, 0]
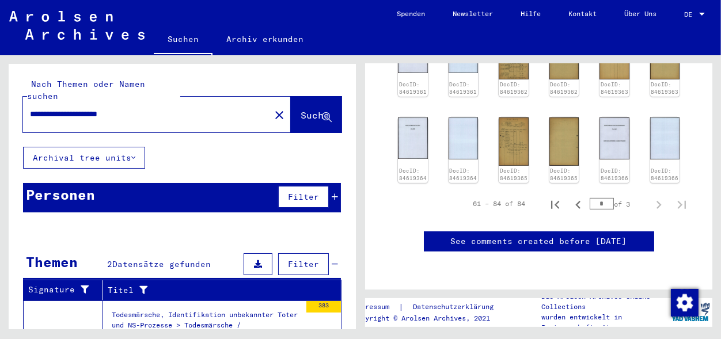
click at [143, 108] on input "**********" at bounding box center [146, 114] width 233 height 12
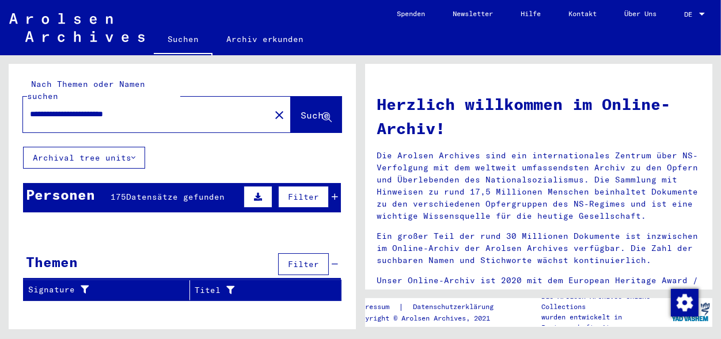
click at [94, 108] on input "**********" at bounding box center [143, 114] width 226 height 12
drag, startPoint x: 359, startPoint y: 163, endPoint x: 358, endPoint y: 200, distance: 36.9
click at [358, 200] on div "**********" at bounding box center [180, 192] width 360 height 274
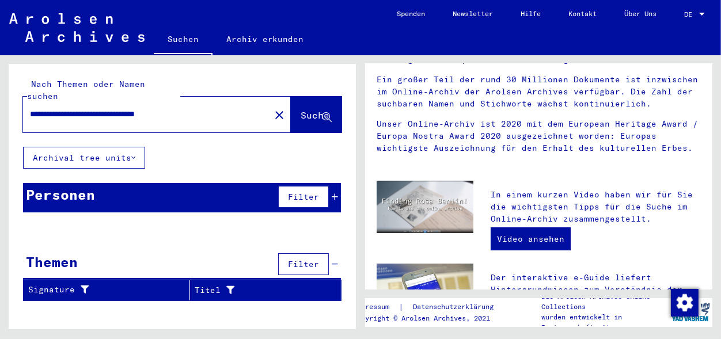
scroll to position [173, 0]
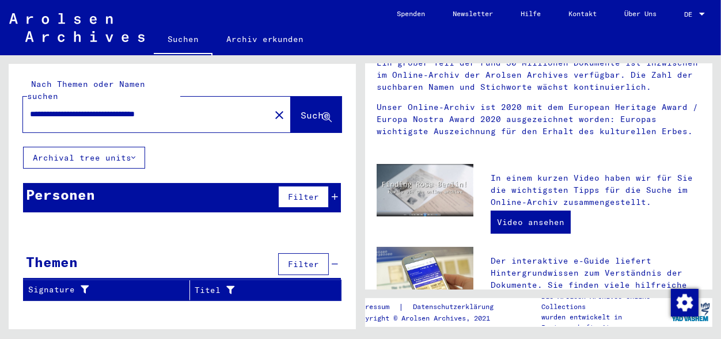
drag, startPoint x: 359, startPoint y: 112, endPoint x: 364, endPoint y: 146, distance: 34.3
click at [360, 146] on mat-grid-tile "**********" at bounding box center [180, 192] width 360 height 274
click at [301, 109] on span "Suche" at bounding box center [315, 115] width 29 height 12
click at [60, 284] on div "Signature" at bounding box center [101, 290] width 147 height 12
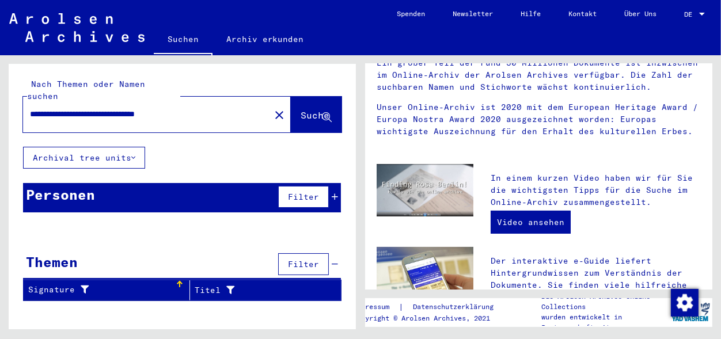
click at [211, 108] on input "**********" at bounding box center [143, 114] width 226 height 12
type input "**********"
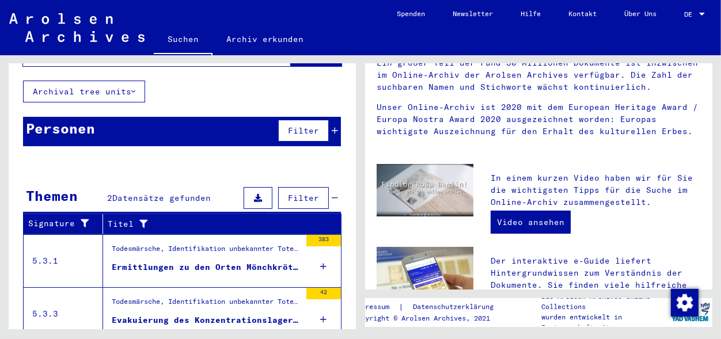
scroll to position [69, 0]
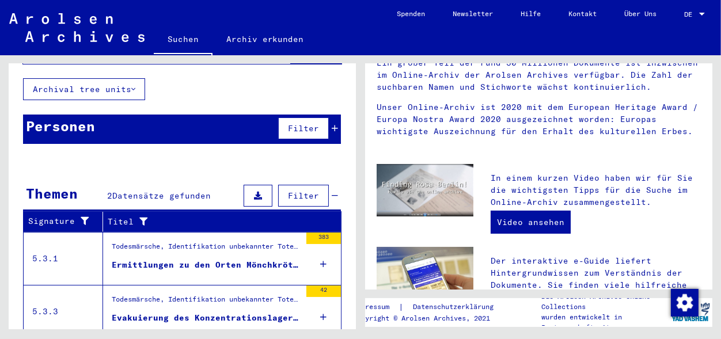
click at [254, 192] on icon at bounding box center [258, 196] width 8 height 8
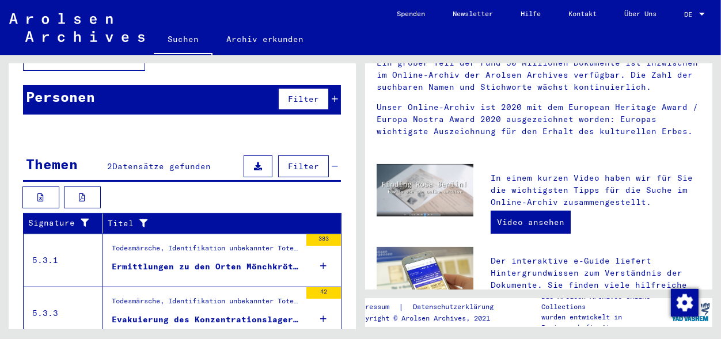
scroll to position [129, 0]
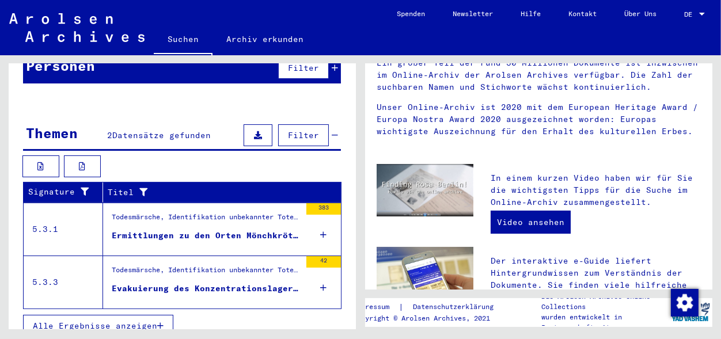
click at [120, 321] on span "Alle Ergebnisse anzeigen" at bounding box center [95, 326] width 124 height 10
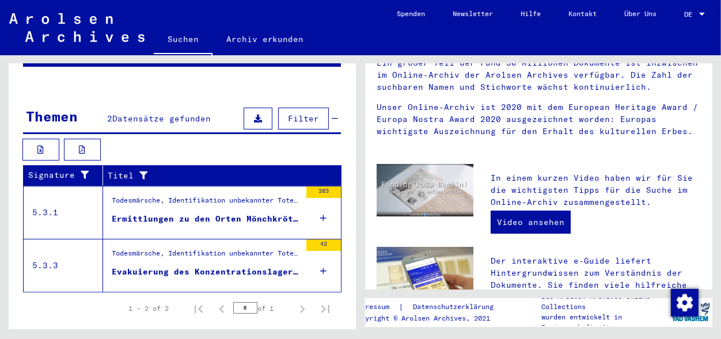
scroll to position [161, 0]
